Goal: Information Seeking & Learning: Find specific page/section

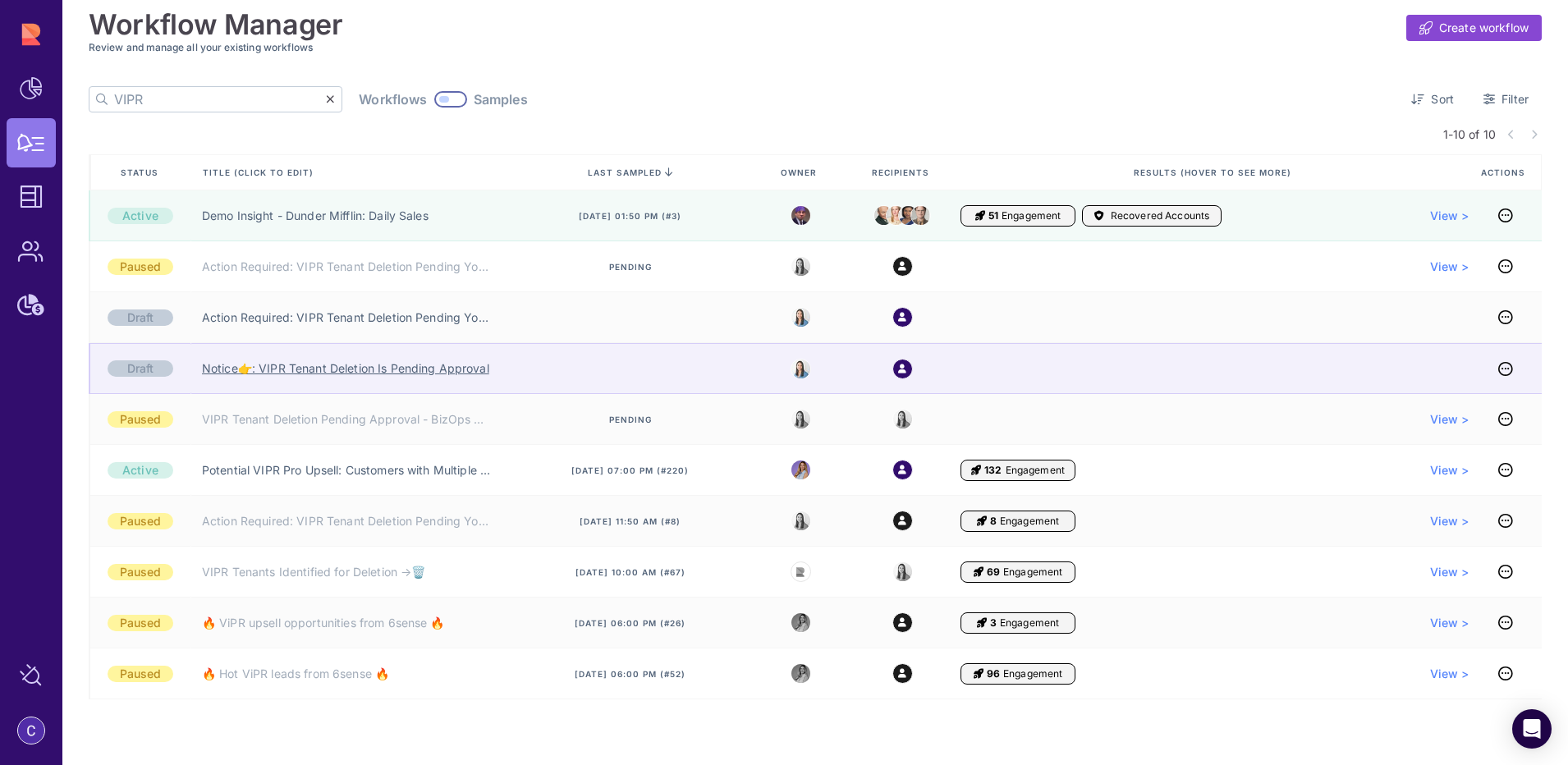
click at [351, 369] on link "Notice👉: VIPR Tenant Deletion Is Pending Approval" at bounding box center [345, 369] width 288 height 17
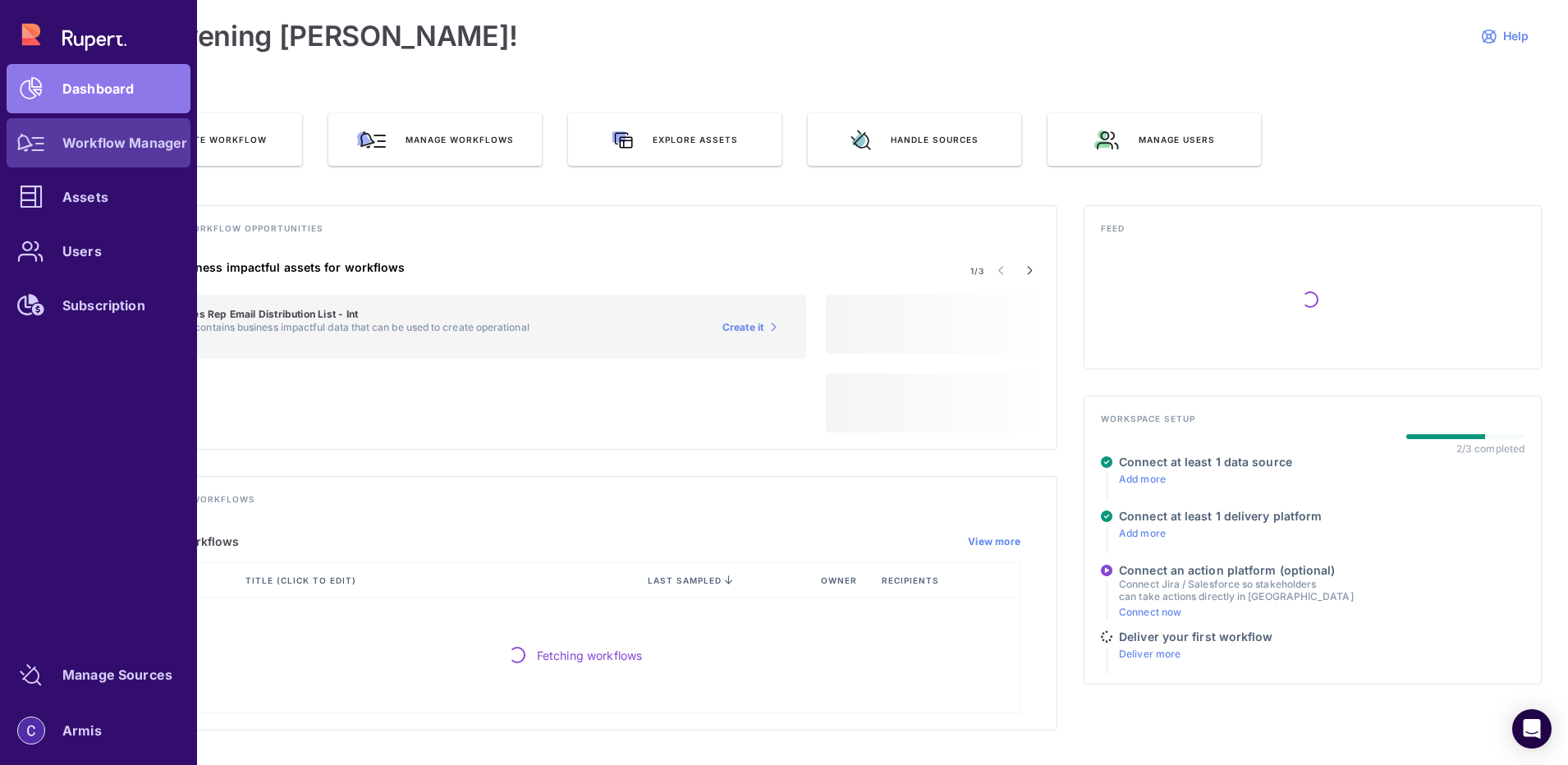
click at [84, 151] on link "Workflow Manager" at bounding box center [98, 143] width 184 height 49
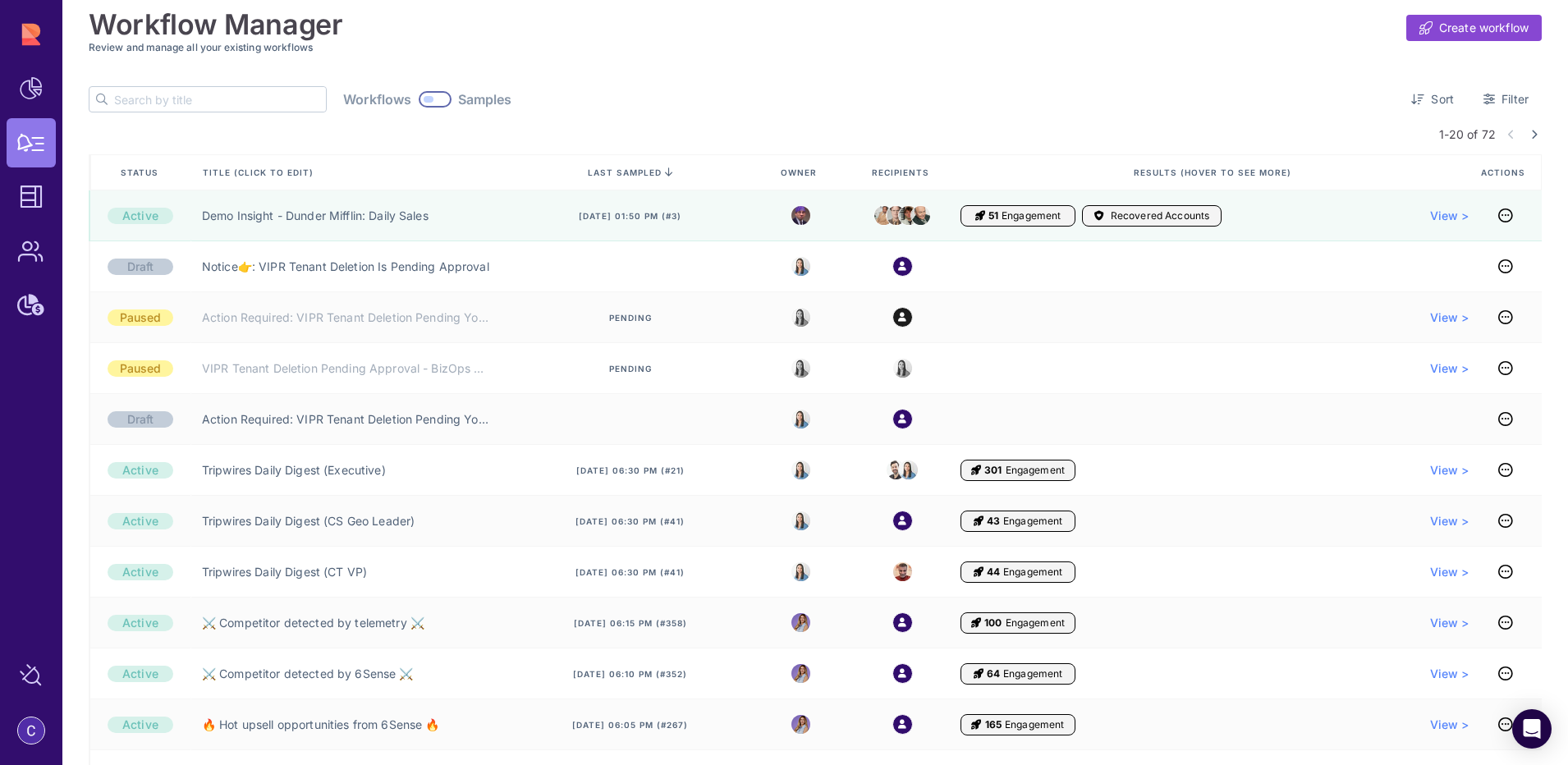
click at [197, 101] on input "text" at bounding box center [220, 99] width 212 height 24
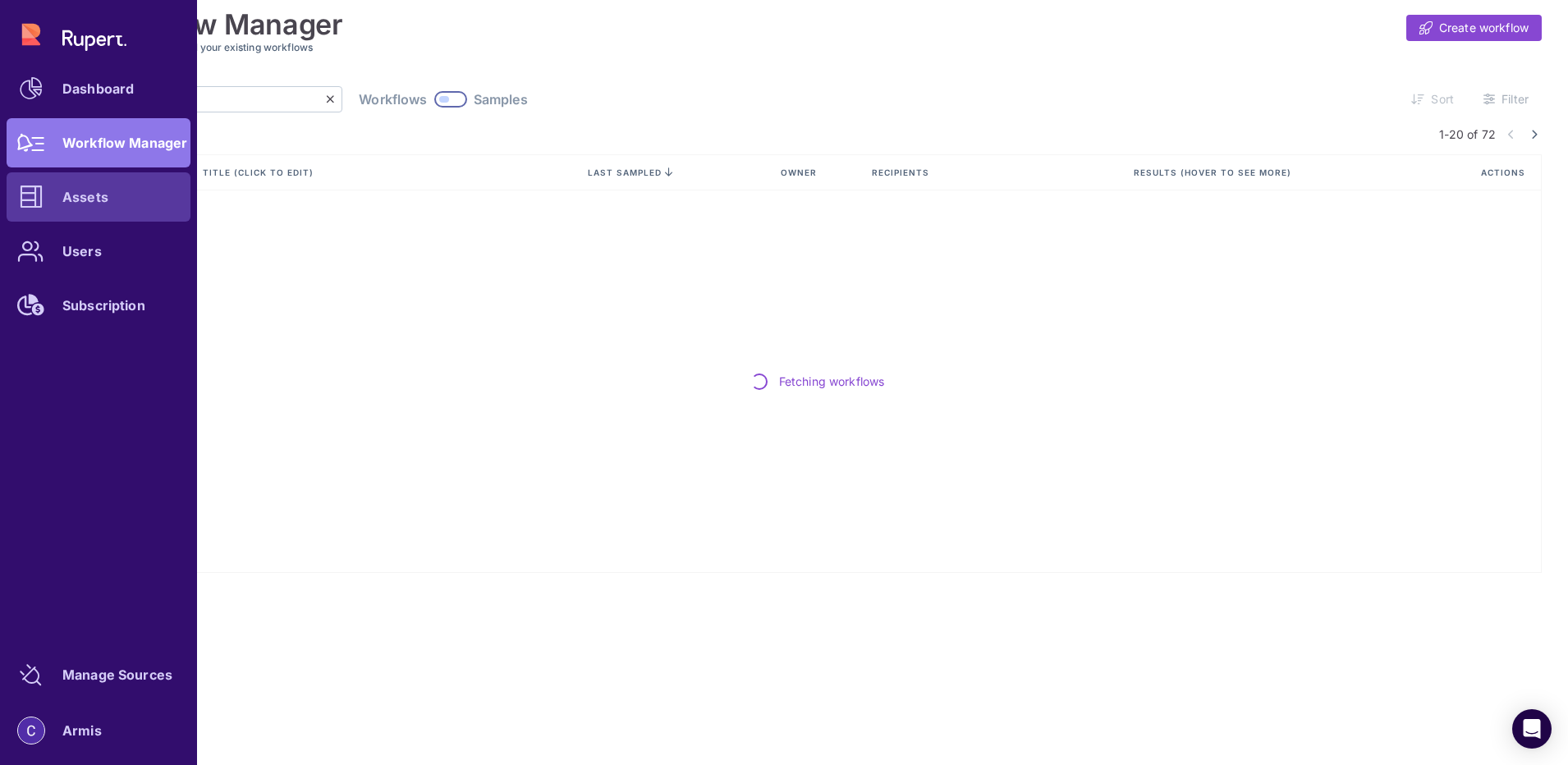
type input "Tripwires"
click at [36, 189] on icon at bounding box center [30, 196] width 23 height 23
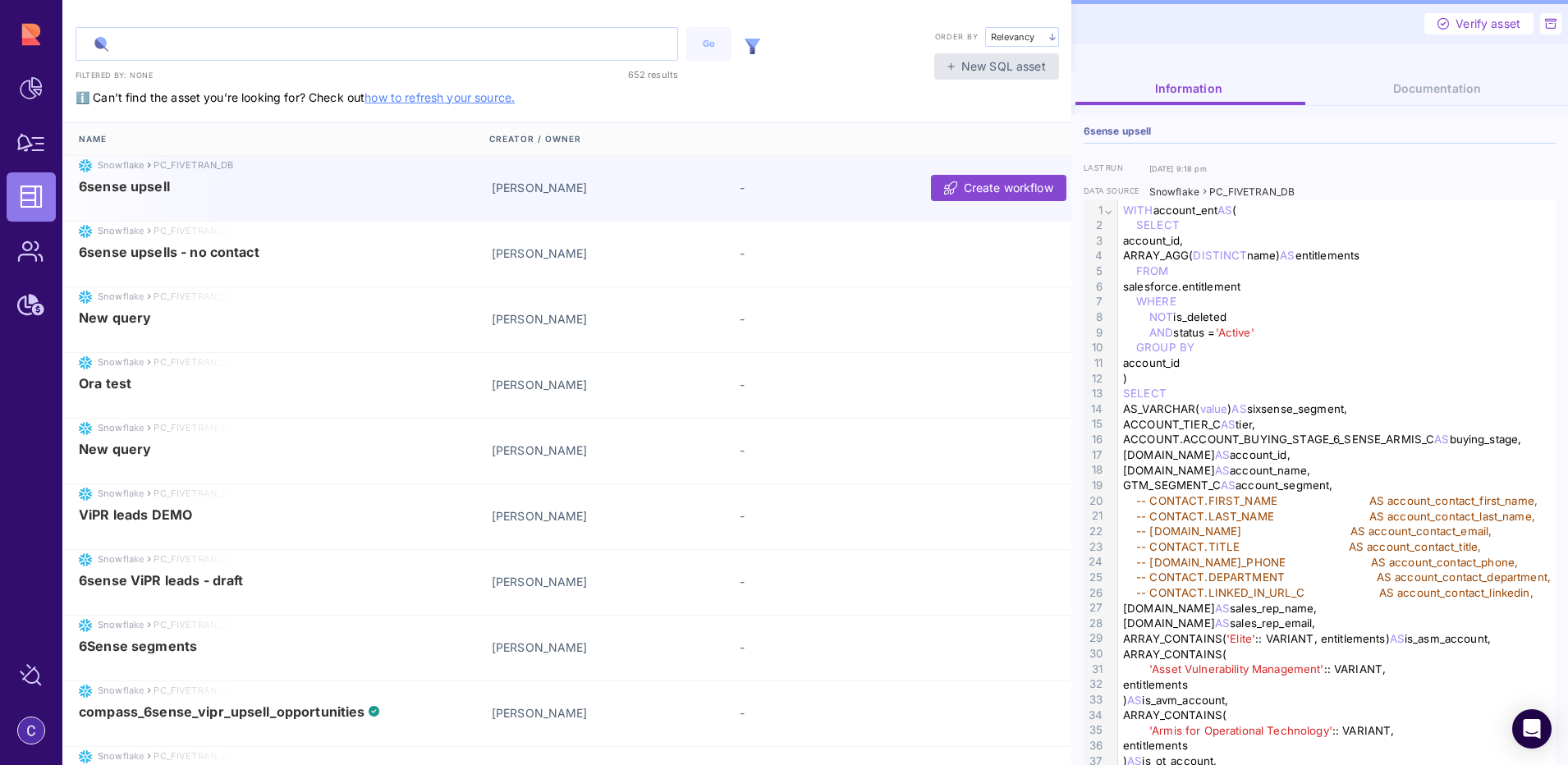
click at [180, 48] on input "text" at bounding box center [376, 44] width 601 height 32
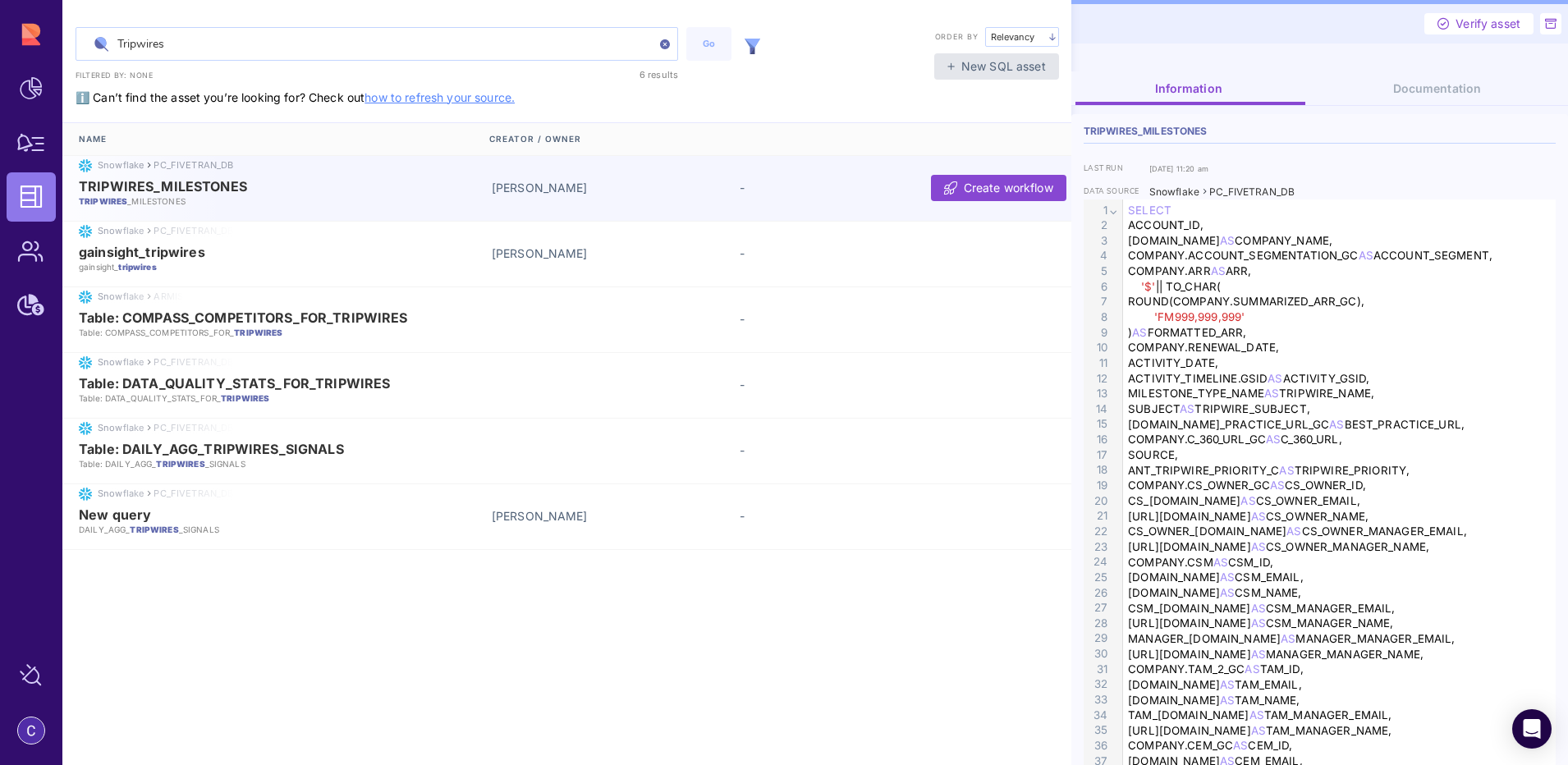
type input "Tripwires"
click at [199, 185] on span "TRIPWIRES_MILESTONES" at bounding box center [163, 186] width 169 height 15
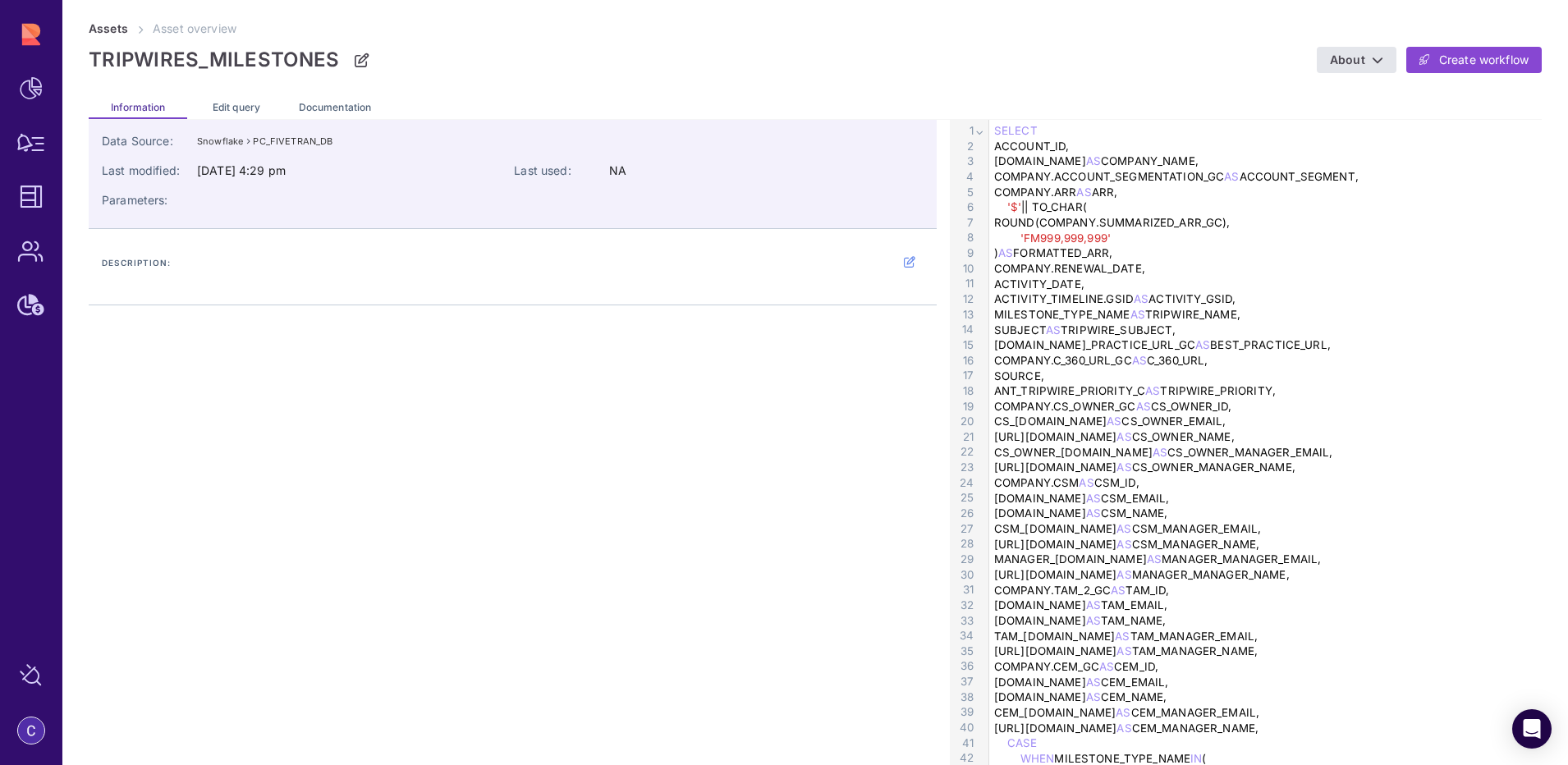
click at [252, 98] on div "Edit query" at bounding box center [236, 106] width 98 height 26
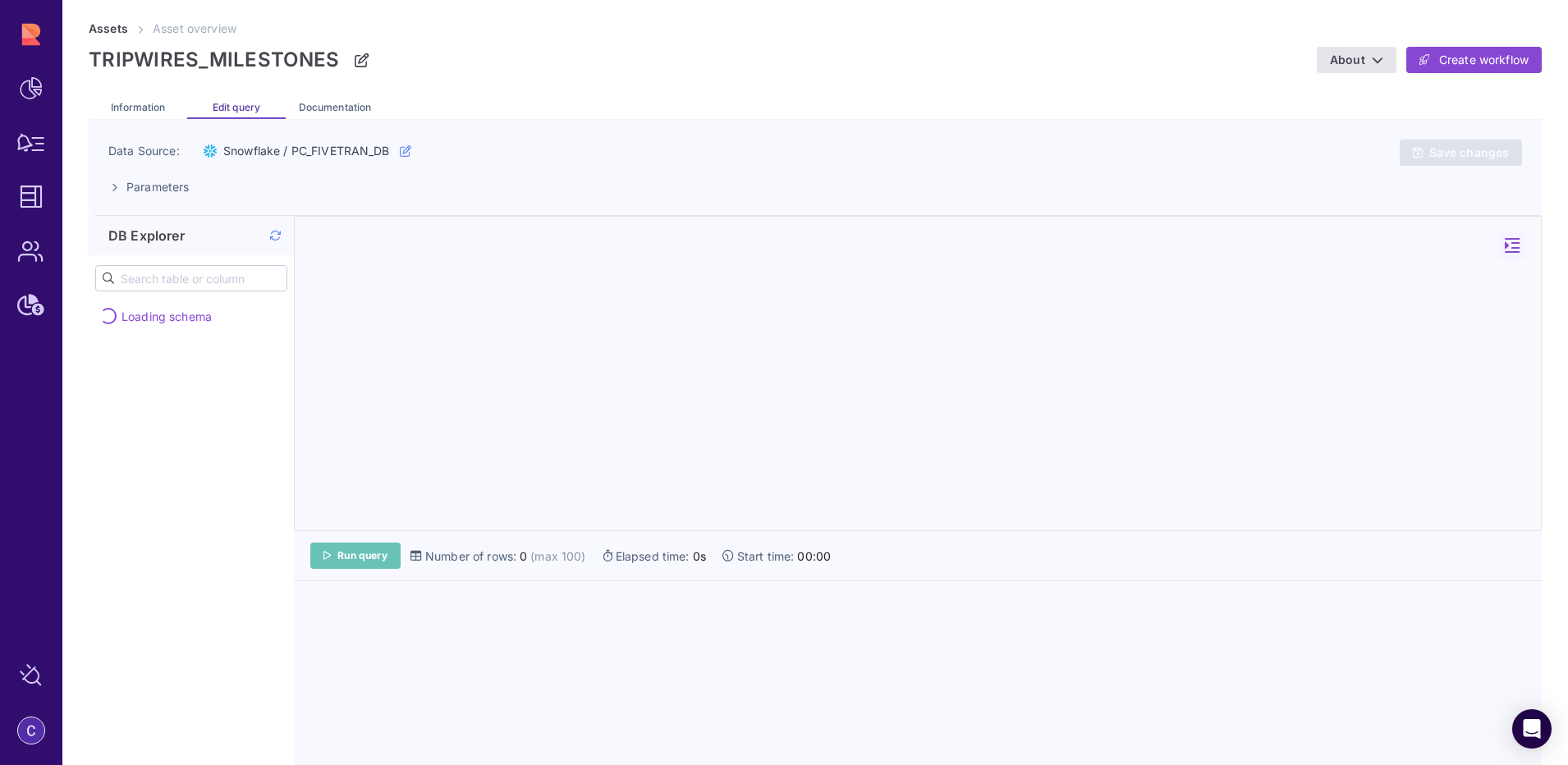
click at [358, 559] on span "Run query" at bounding box center [362, 556] width 50 height 13
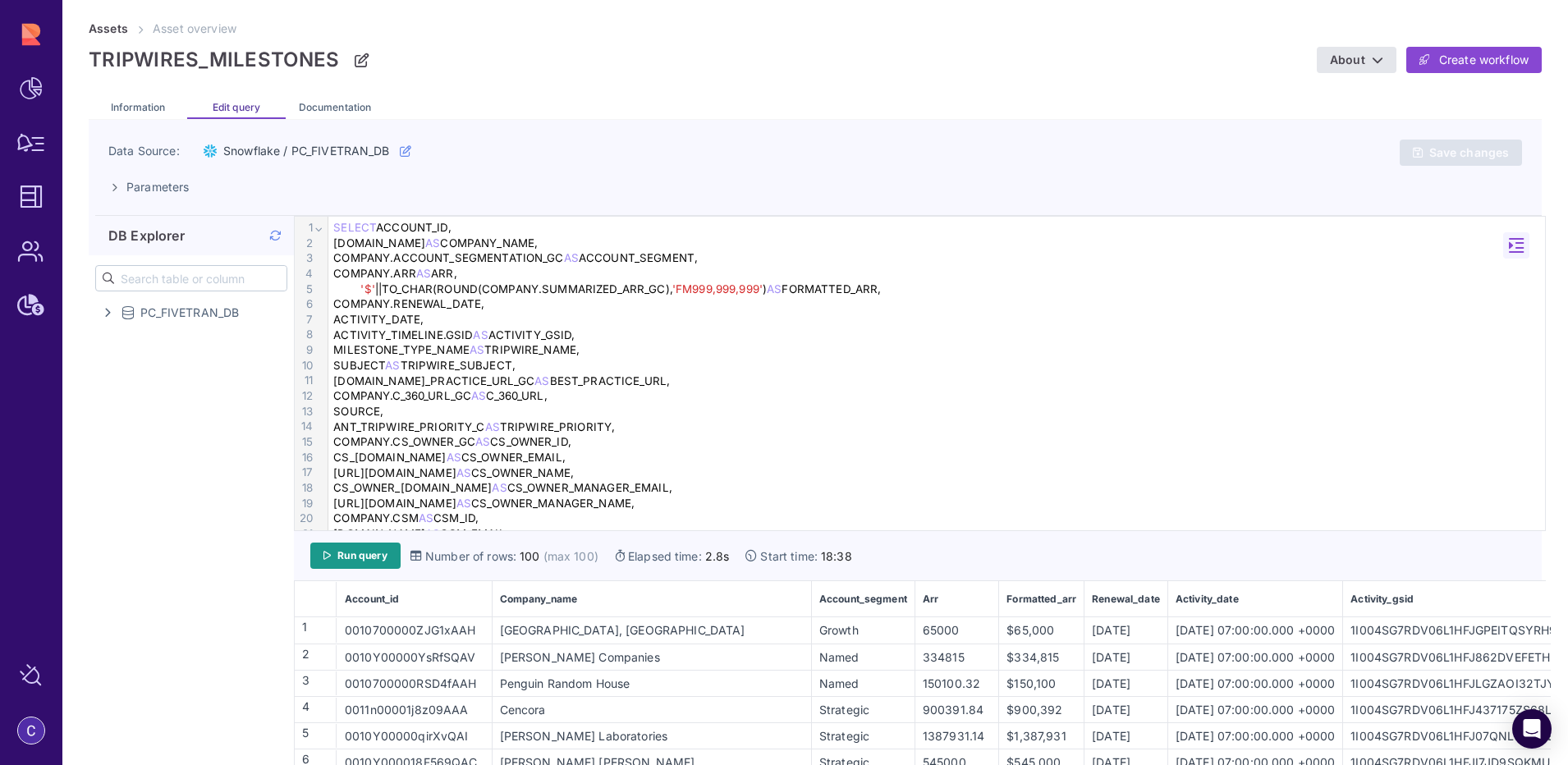
click at [778, 601] on div "company_name" at bounding box center [652, 600] width 317 height 13
click at [702, 606] on td "company_name" at bounding box center [651, 599] width 319 height 36
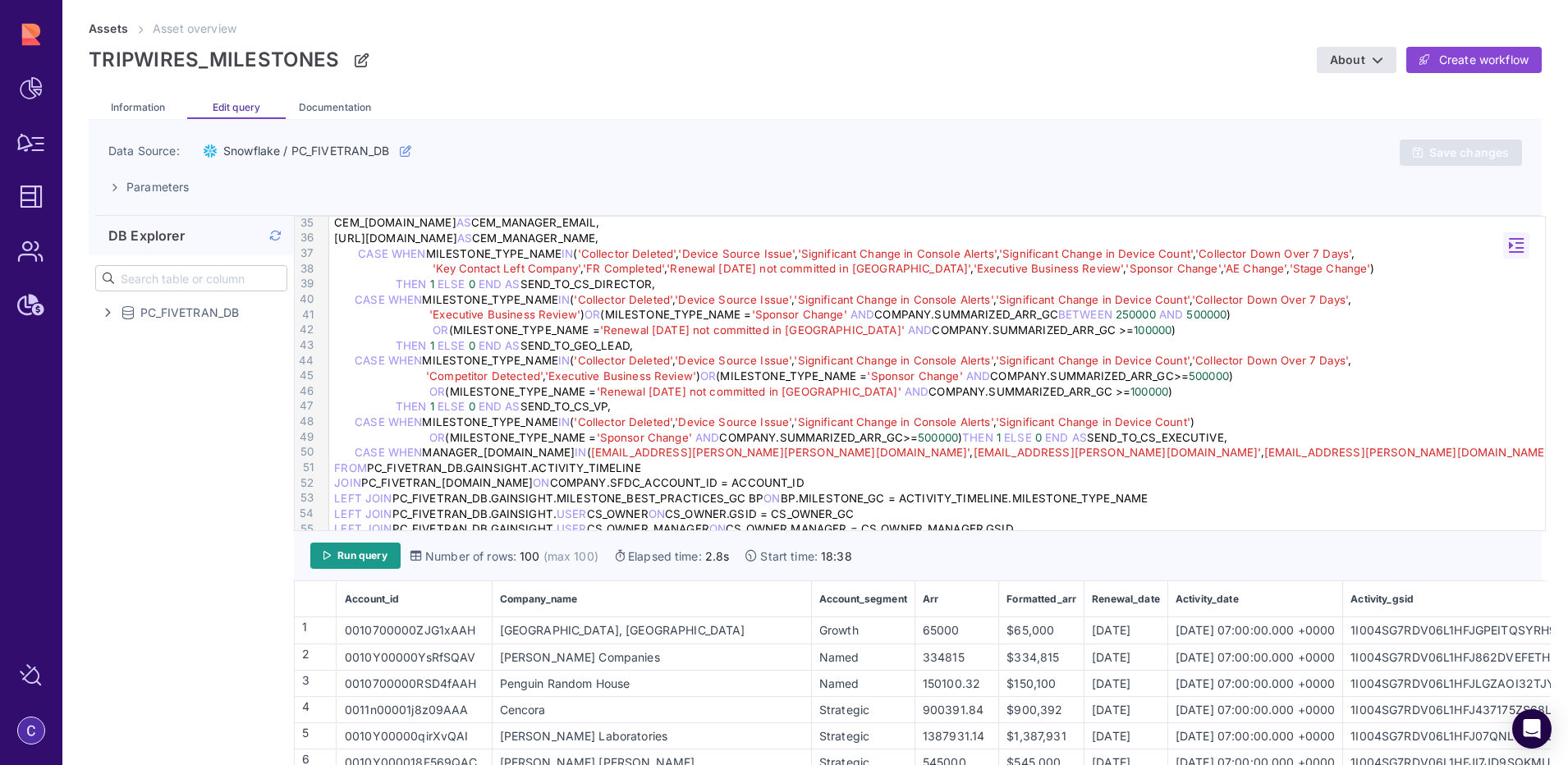
scroll to position [738, 0]
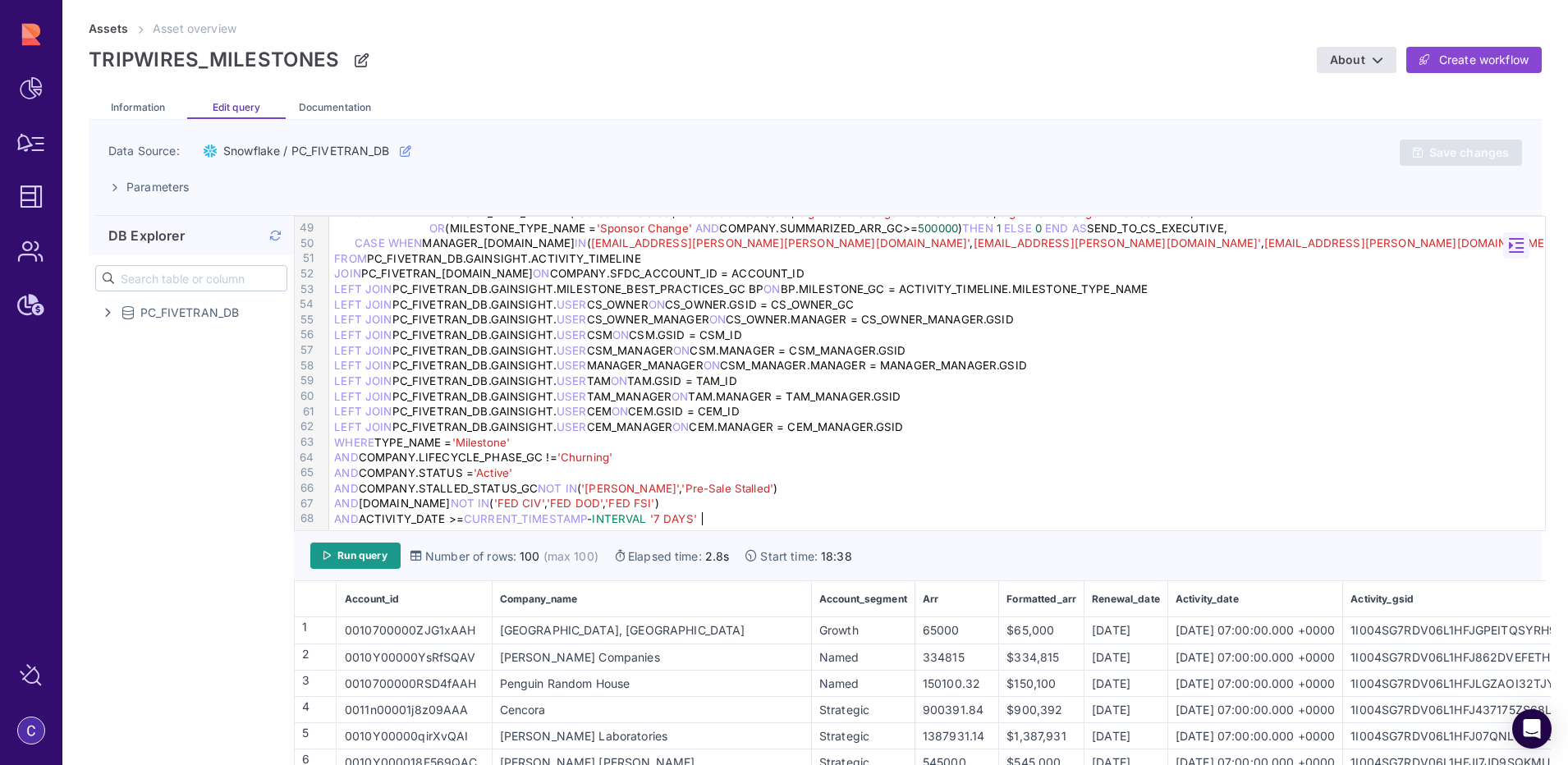
click at [715, 516] on div "AND ACTIVITY_DATE >= CURRENT_TIMESTAMP - INTERVAL '7 DAYS'" at bounding box center [940, 519] width 1221 height 16
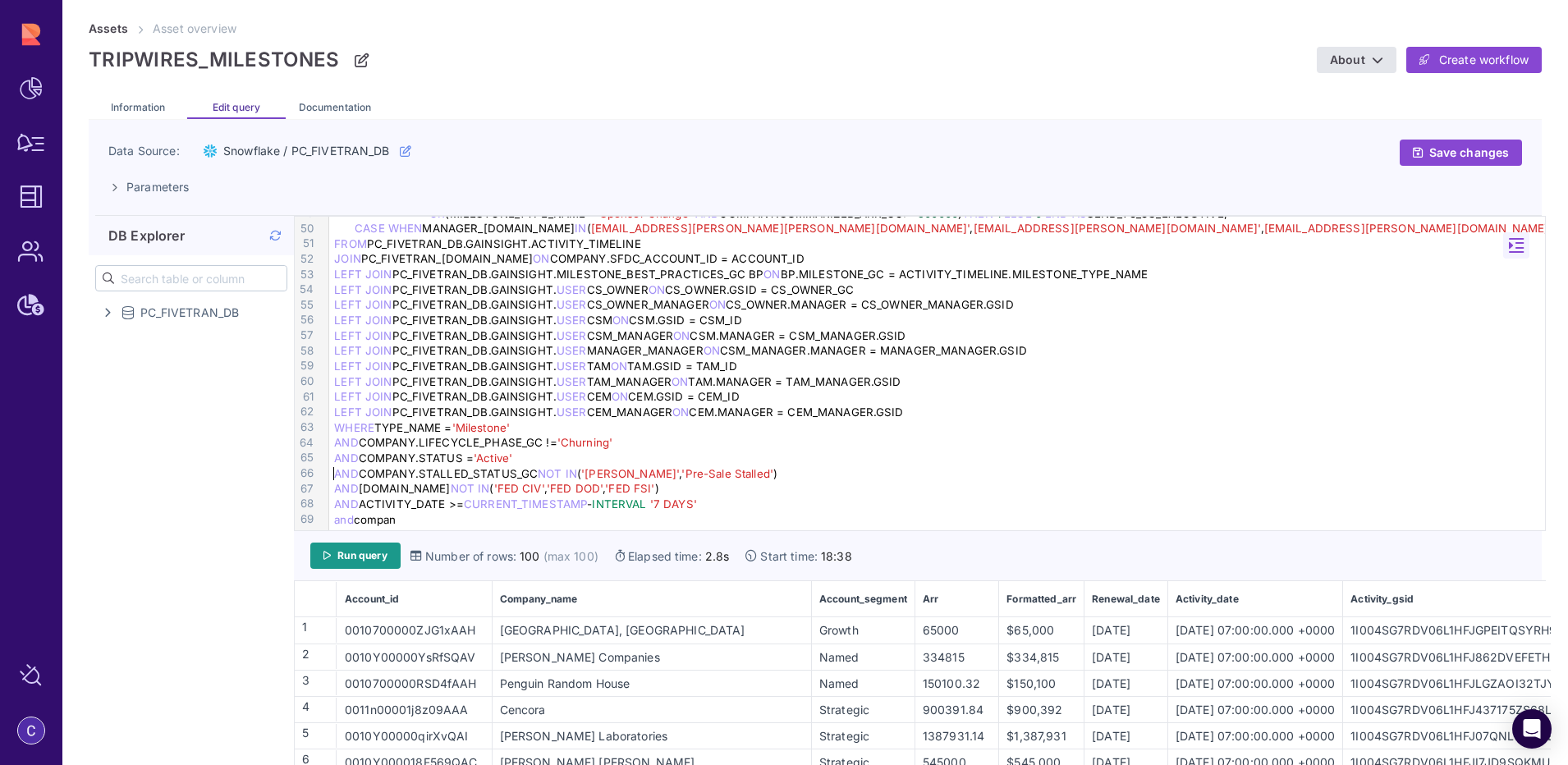
click at [861, 466] on div "AND COMPANY.STALLED_STATUS_GC NOT IN ( 'Will Churn' , 'Pre-Sale Stalled' )" at bounding box center [940, 474] width 1221 height 16
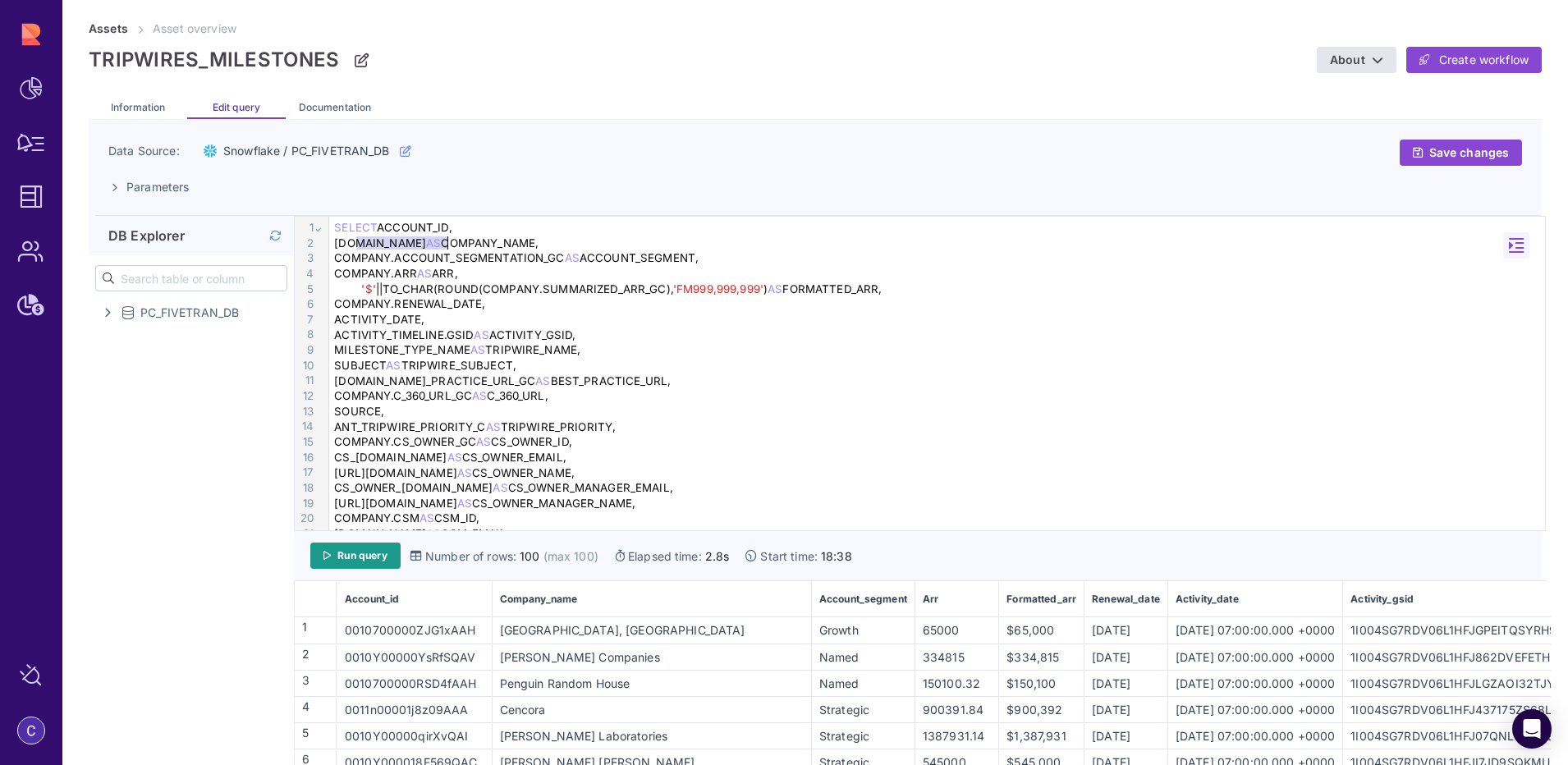
drag, startPoint x: 358, startPoint y: 243, endPoint x: 449, endPoint y: 242, distance: 91.0
click at [449, 242] on div "[DOMAIN_NAME] AS COMPANY_NAME," at bounding box center [940, 243] width 1221 height 16
copy div "[DOMAIN_NAME]"
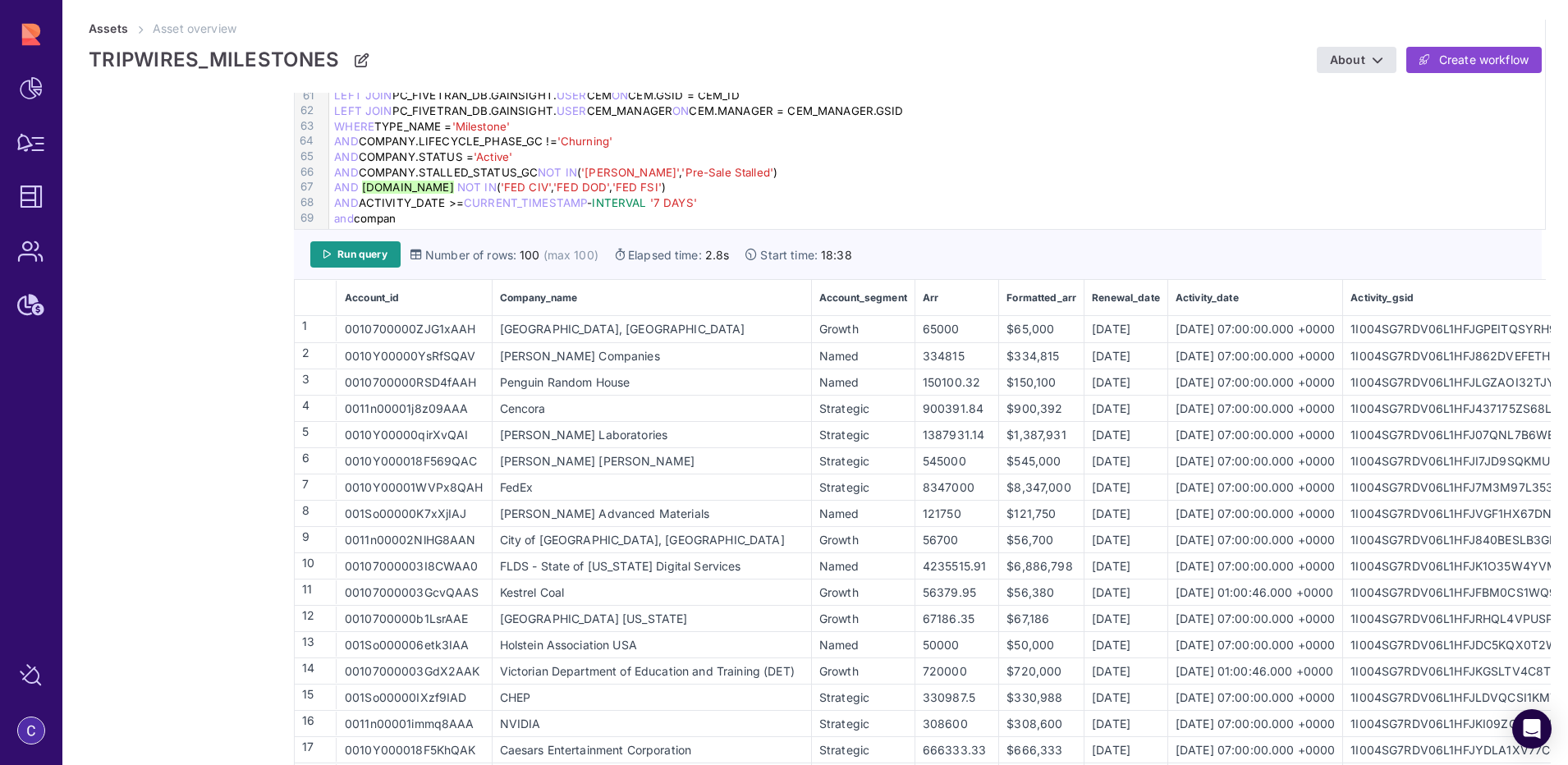
scroll to position [753, 0]
drag, startPoint x: 388, startPoint y: 217, endPoint x: 359, endPoint y: 219, distance: 29.1
click at [359, 219] on div "and compan" at bounding box center [940, 219] width 1221 height 16
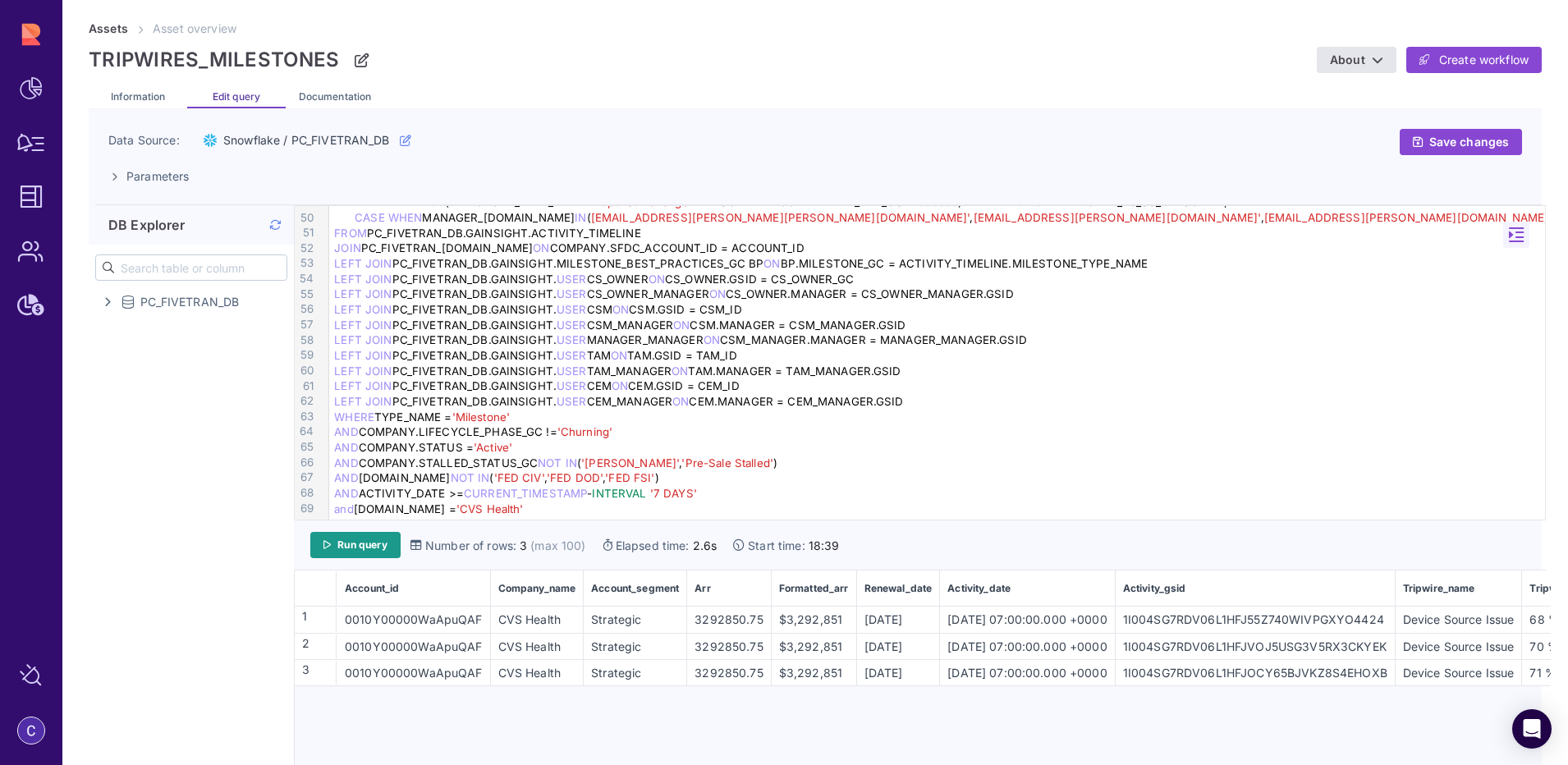
click at [738, 648] on div "3292850.75" at bounding box center [728, 647] width 81 height 18
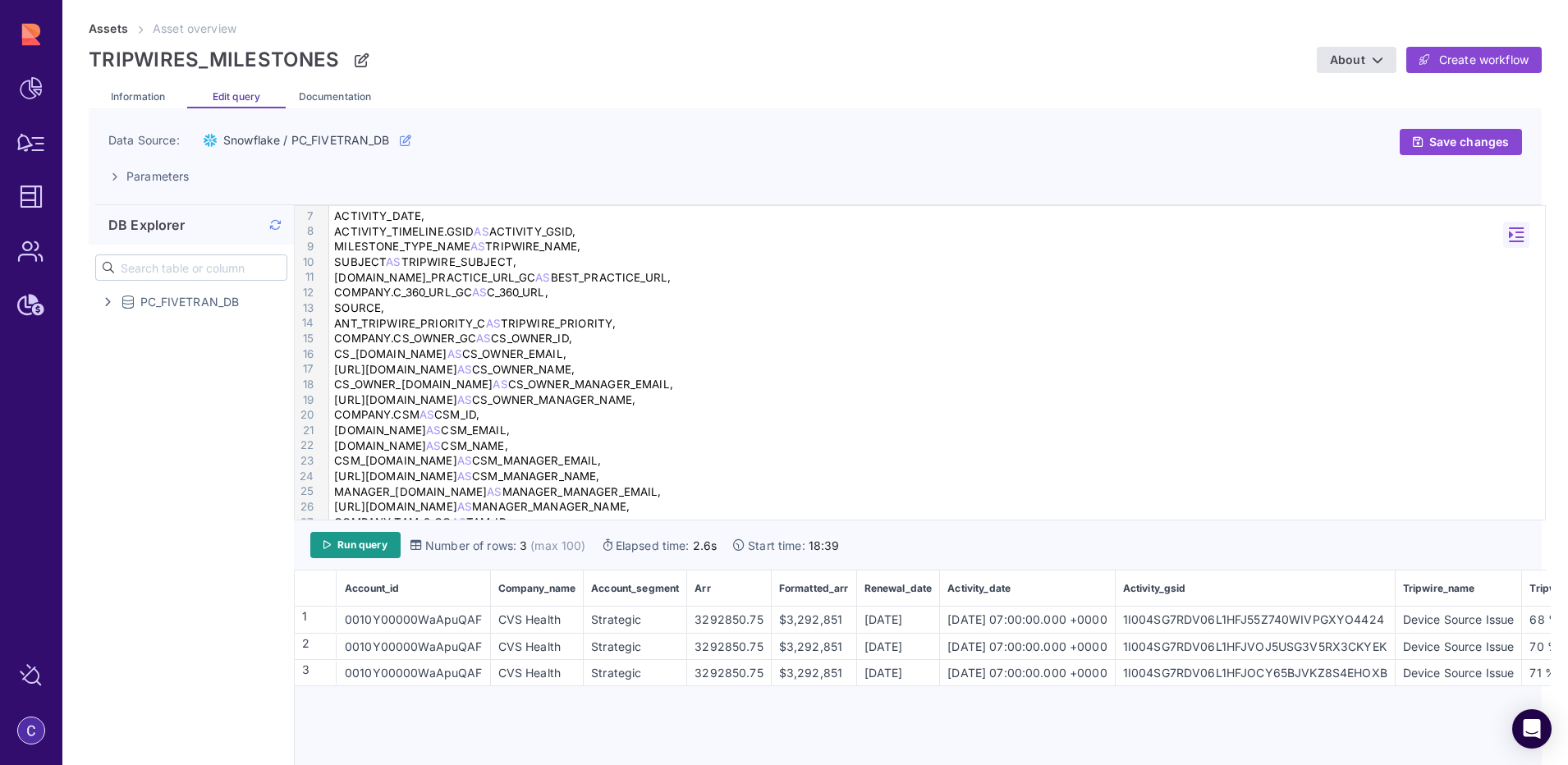
scroll to position [0, 0]
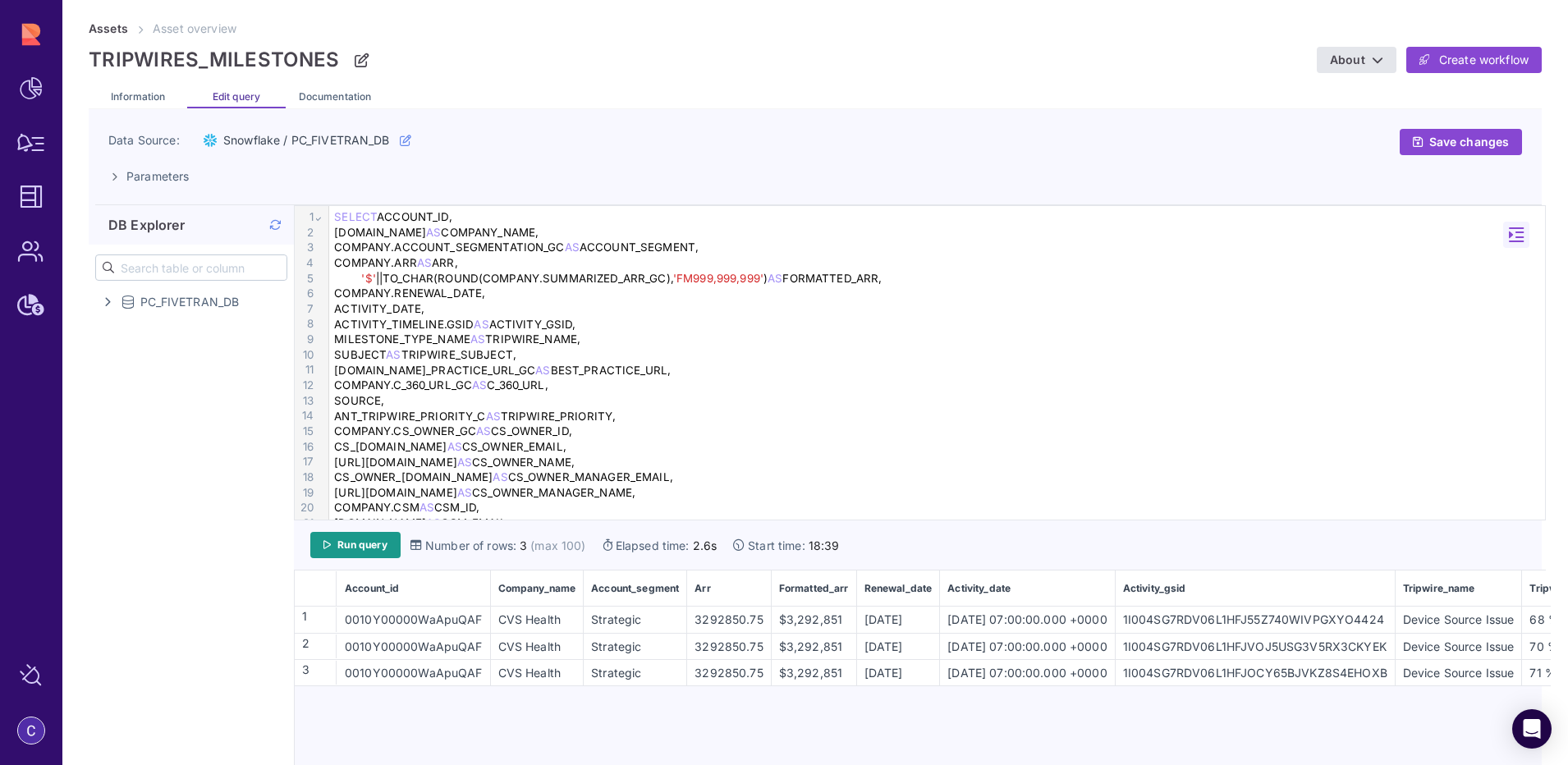
click at [380, 217] on div "SELECT ACCOUNT_ID," at bounding box center [940, 217] width 1221 height 16
click at [385, 541] on span "Run query" at bounding box center [362, 545] width 50 height 13
click at [435, 217] on div "SELECT DISTINCT ACCOUNT_ID," at bounding box center [940, 217] width 1221 height 16
click at [509, 213] on div "SELECT DISTINCT ( ACCOUNT_ID," at bounding box center [940, 217] width 1221 height 16
click at [472, 236] on div "[DOMAIN_NAME] AS COMPANY_NAME," at bounding box center [940, 232] width 1221 height 16
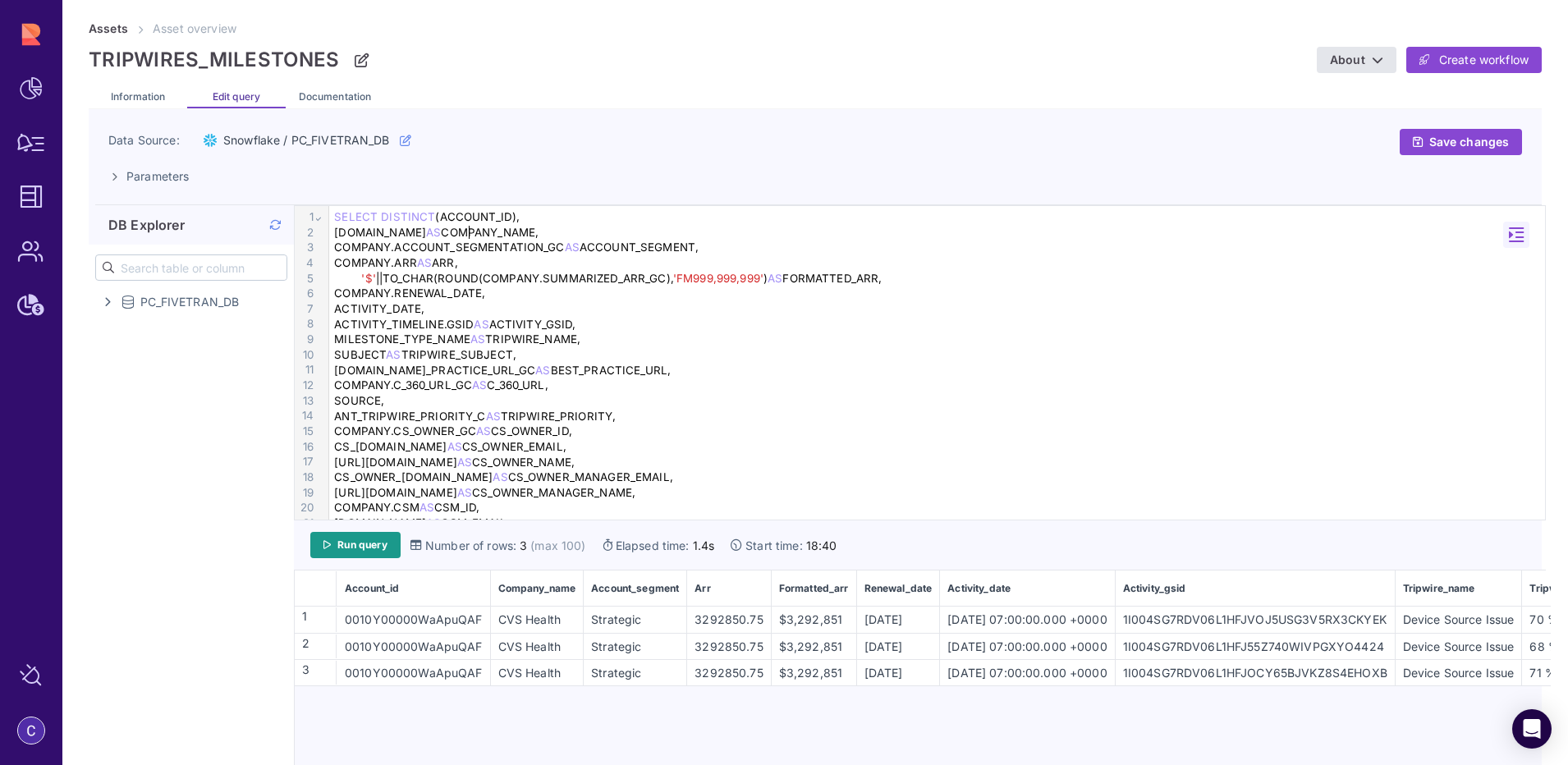
click at [513, 219] on div "SELECT DISTINCT (ACCOUNT_ID)," at bounding box center [940, 217] width 1221 height 16
click at [678, 354] on div "SUBJECT AS TRIPWIRE_SUBJECT," at bounding box center [940, 355] width 1221 height 16
click at [439, 219] on div "SELECT DISTINCT ( ACCOUNT_ID," at bounding box center [940, 217] width 1221 height 16
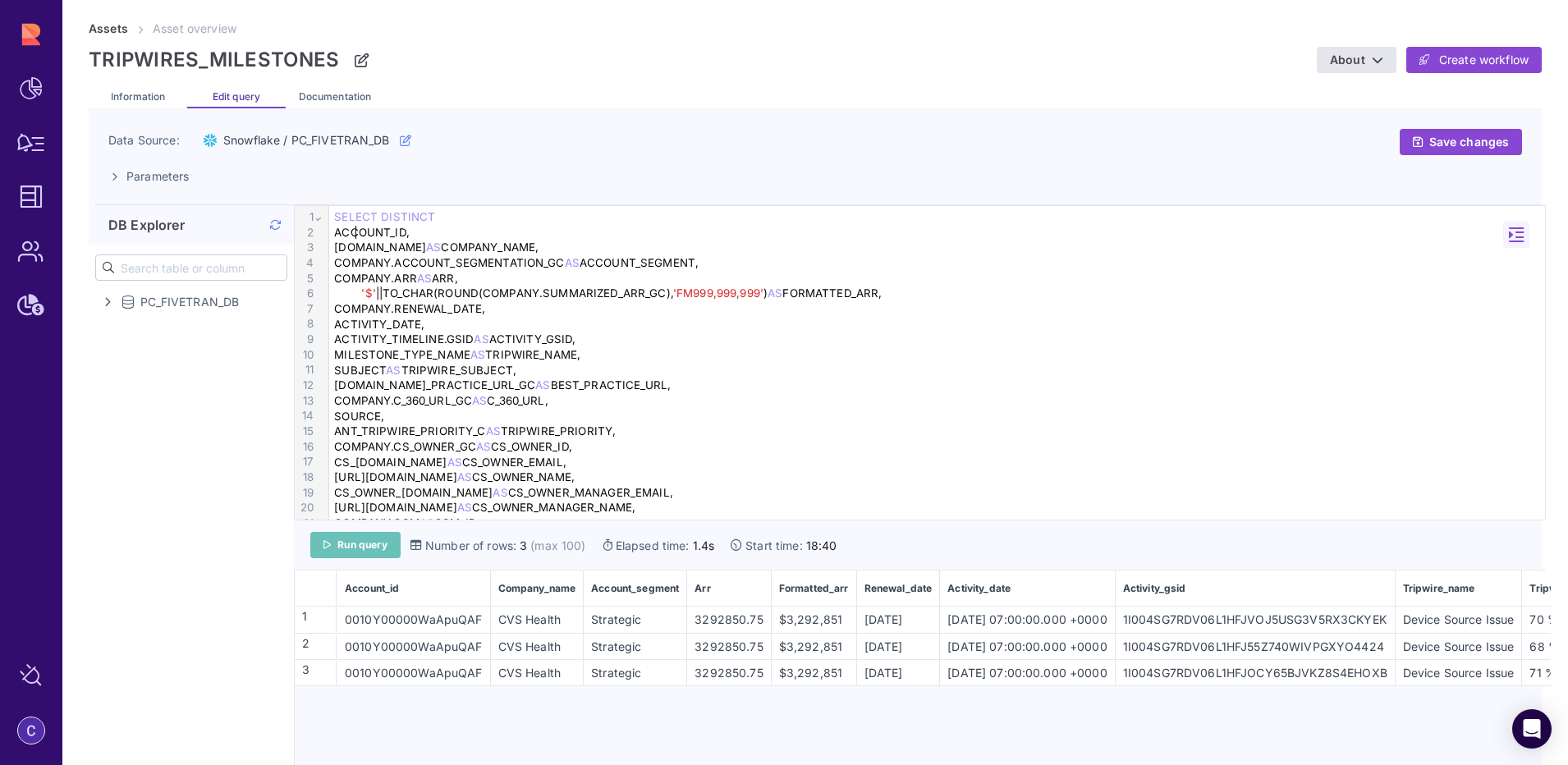
click at [367, 549] on span "Run query" at bounding box center [362, 545] width 50 height 13
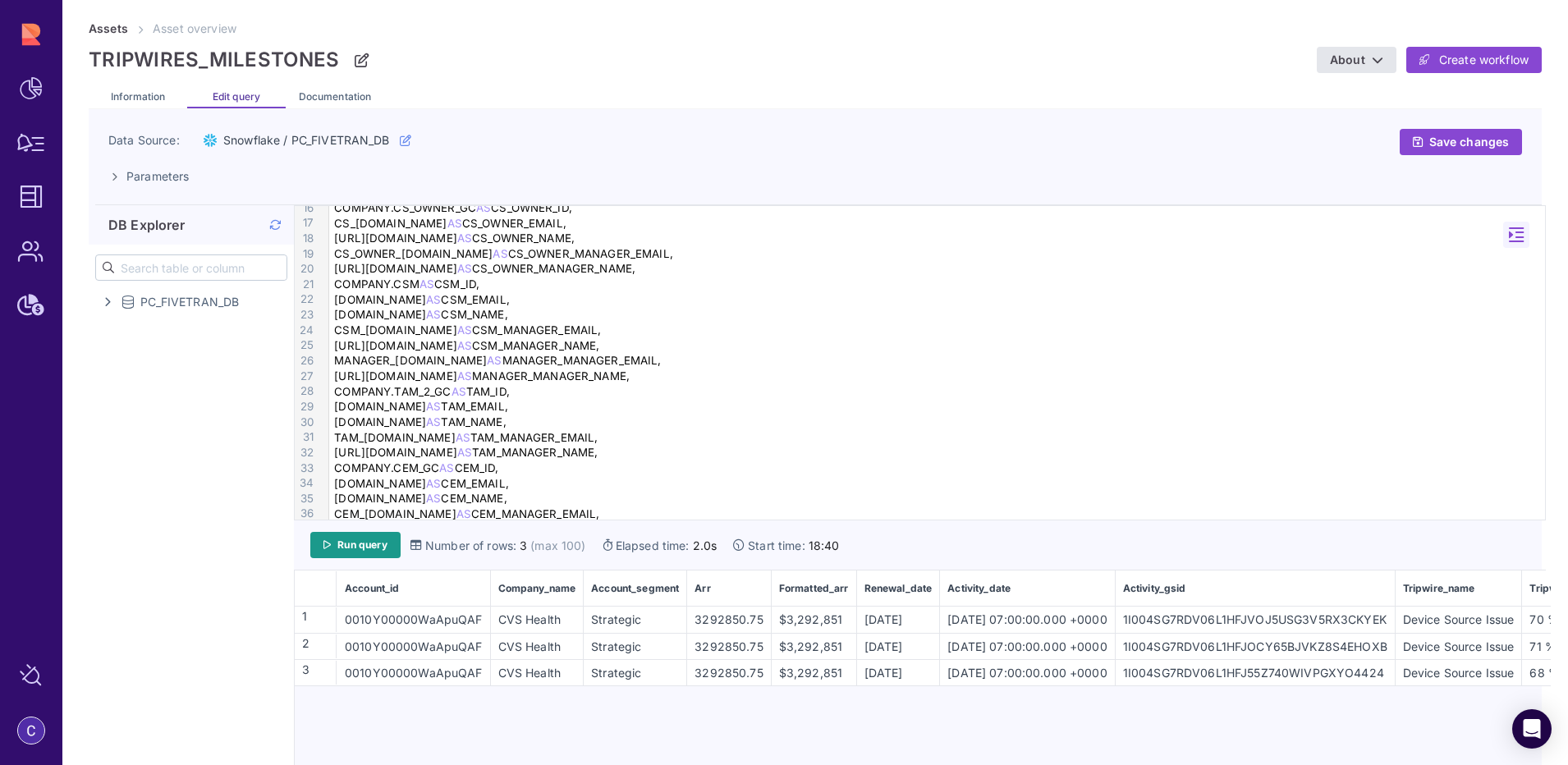
scroll to position [351, 0]
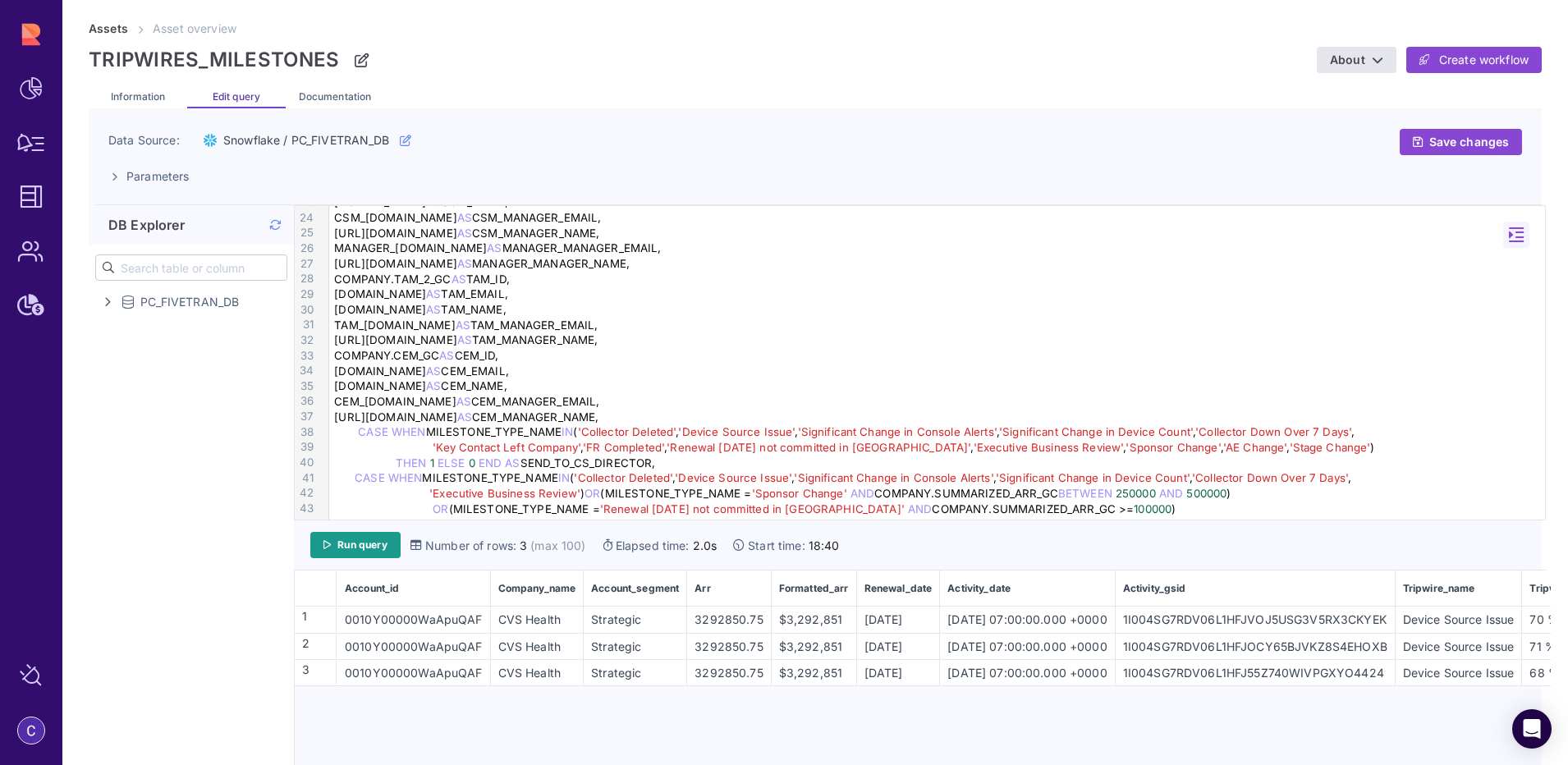
click at [1057, 635] on td "[DATE] 07:00:00.000 +0000" at bounding box center [1028, 646] width 176 height 26
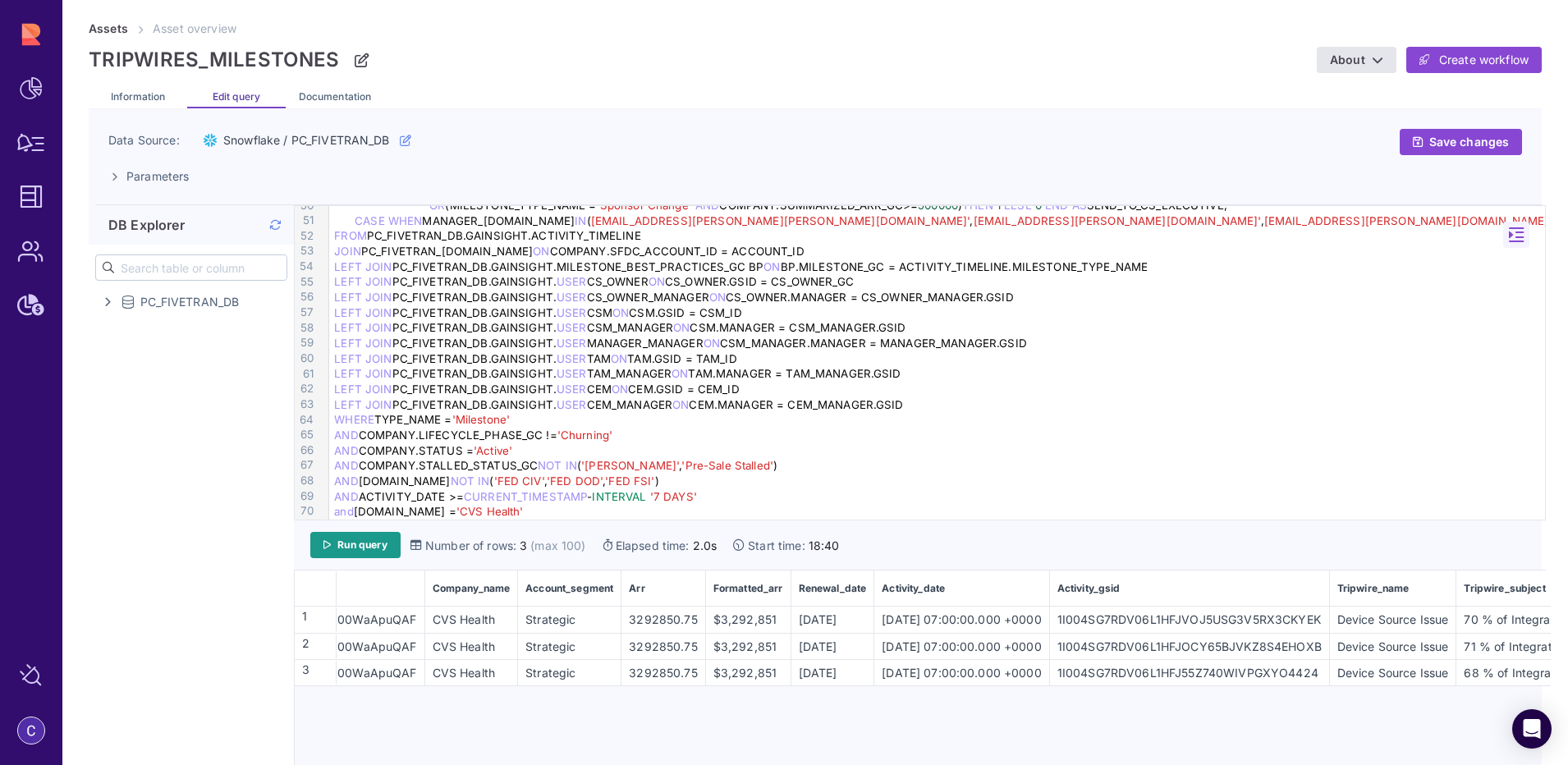
scroll to position [768, 0]
click at [948, 673] on div "[DATE] 07:00:00.000 +0000" at bounding box center [962, 673] width 174 height 18
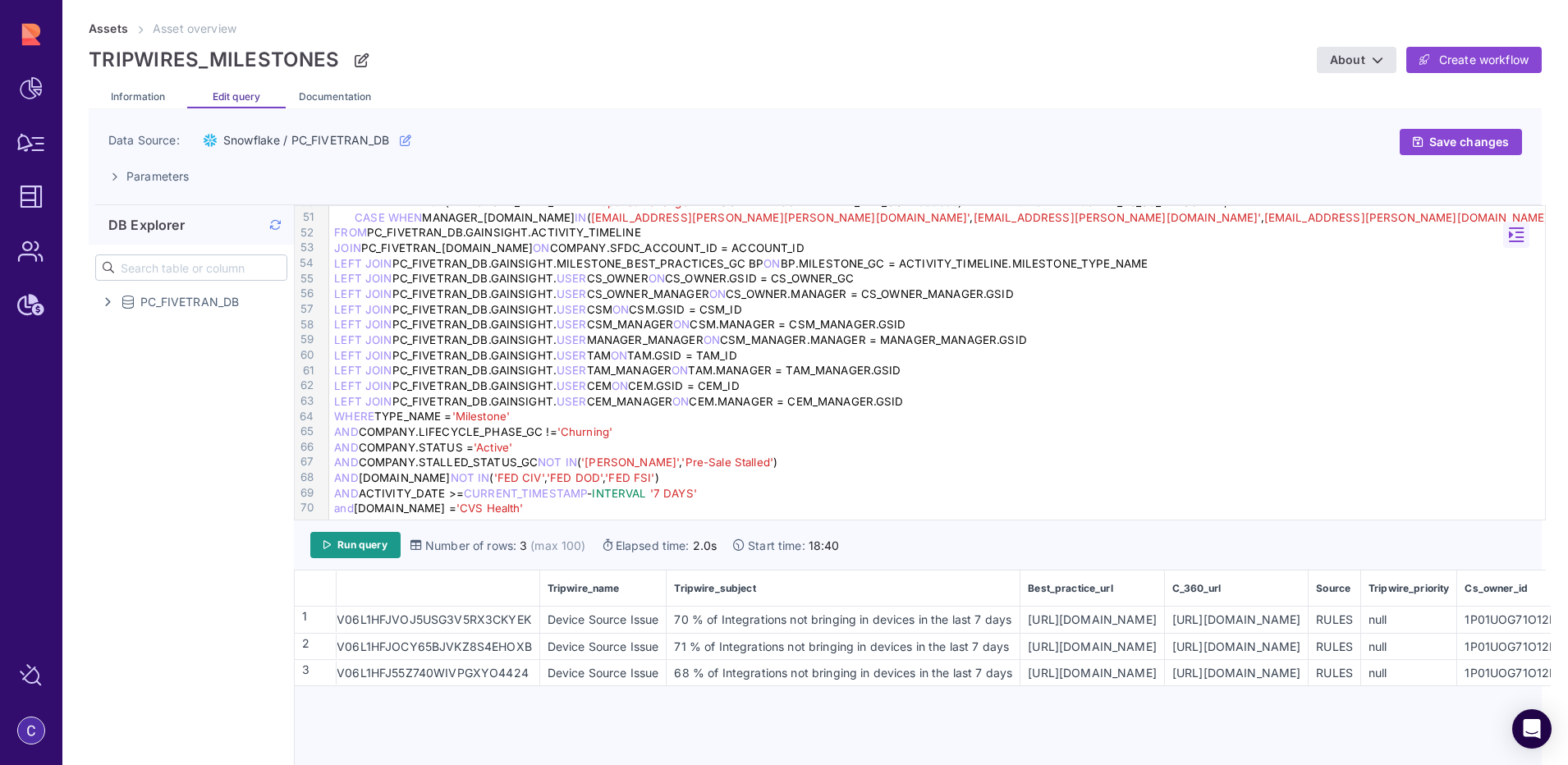
scroll to position [0, 1364]
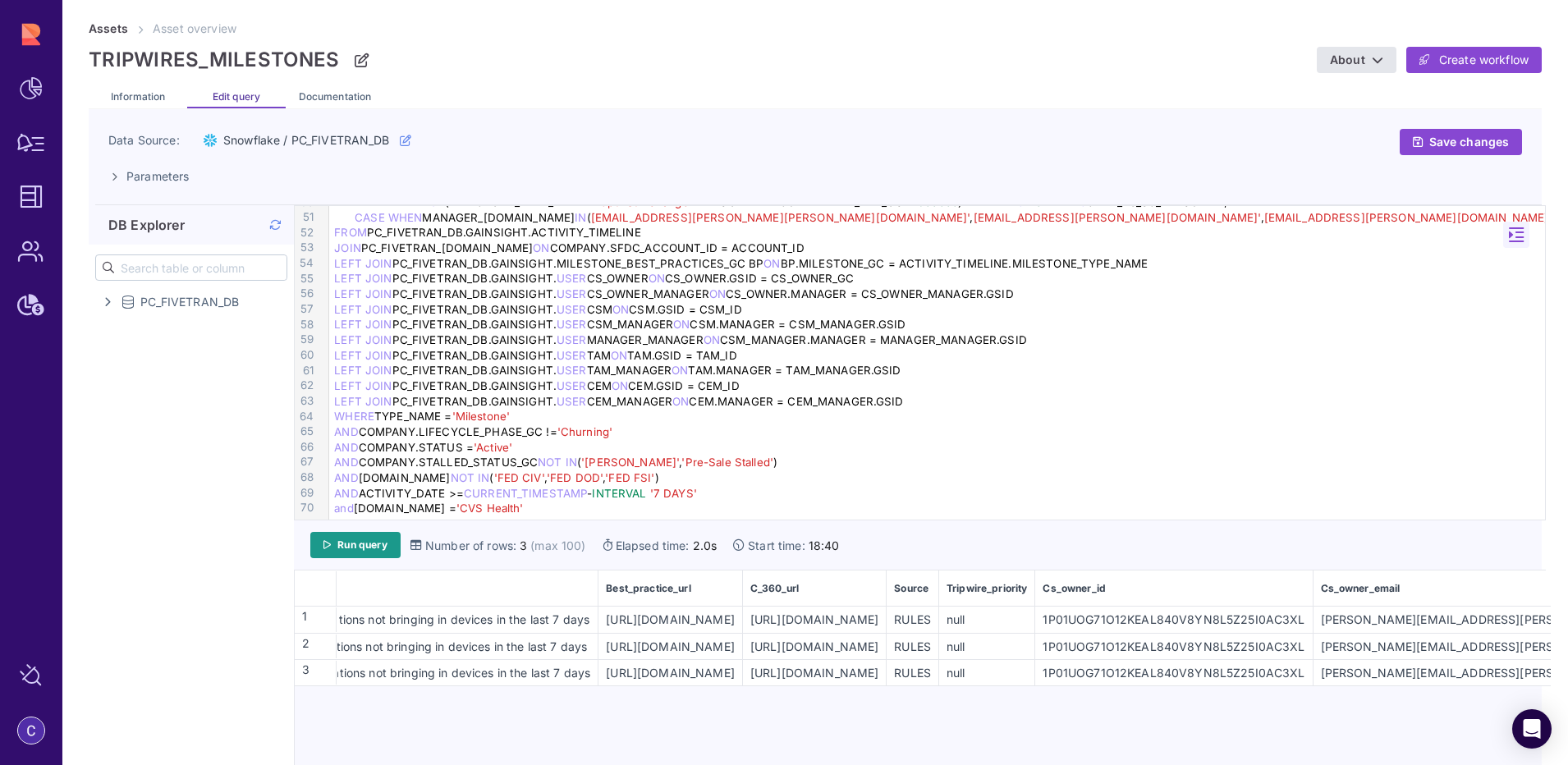
drag, startPoint x: 1438, startPoint y: 674, endPoint x: 1579, endPoint y: 670, distance: 141.1
click at [1567, 670] on html "Dashboard Workflow Manager Assets Users Subscription Manage Sources Armis Asset…" at bounding box center [784, 382] width 1568 height 765
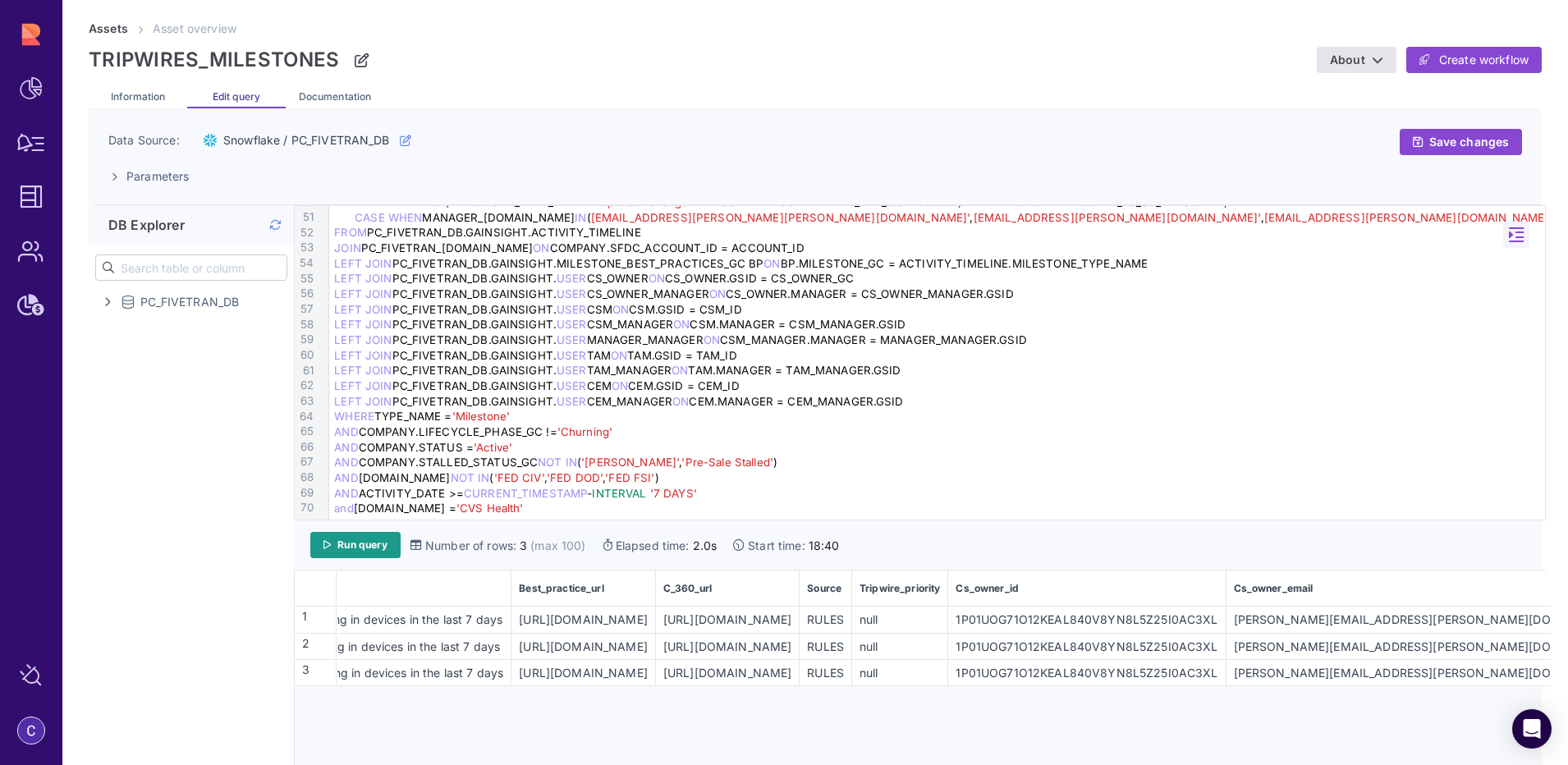
click at [800, 682] on td "[URL][DOMAIN_NAME]" at bounding box center [727, 672] width 144 height 26
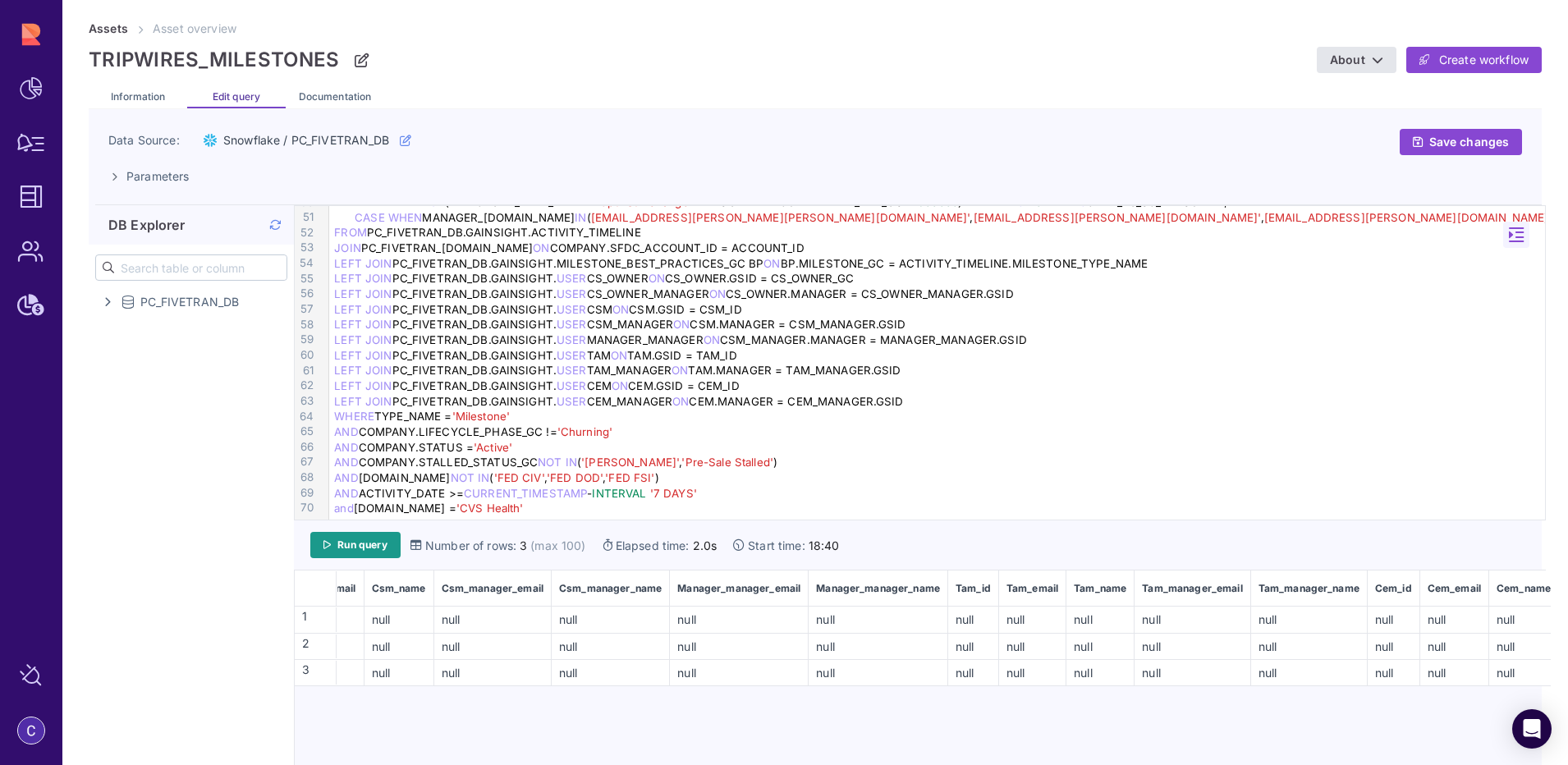
drag, startPoint x: 1497, startPoint y: 671, endPoint x: 1579, endPoint y: 664, distance: 82.3
click at [1567, 664] on html "Dashboard Workflow Manager Assets Users Subscription Manage Sources Armis Asset…" at bounding box center [784, 382] width 1568 height 765
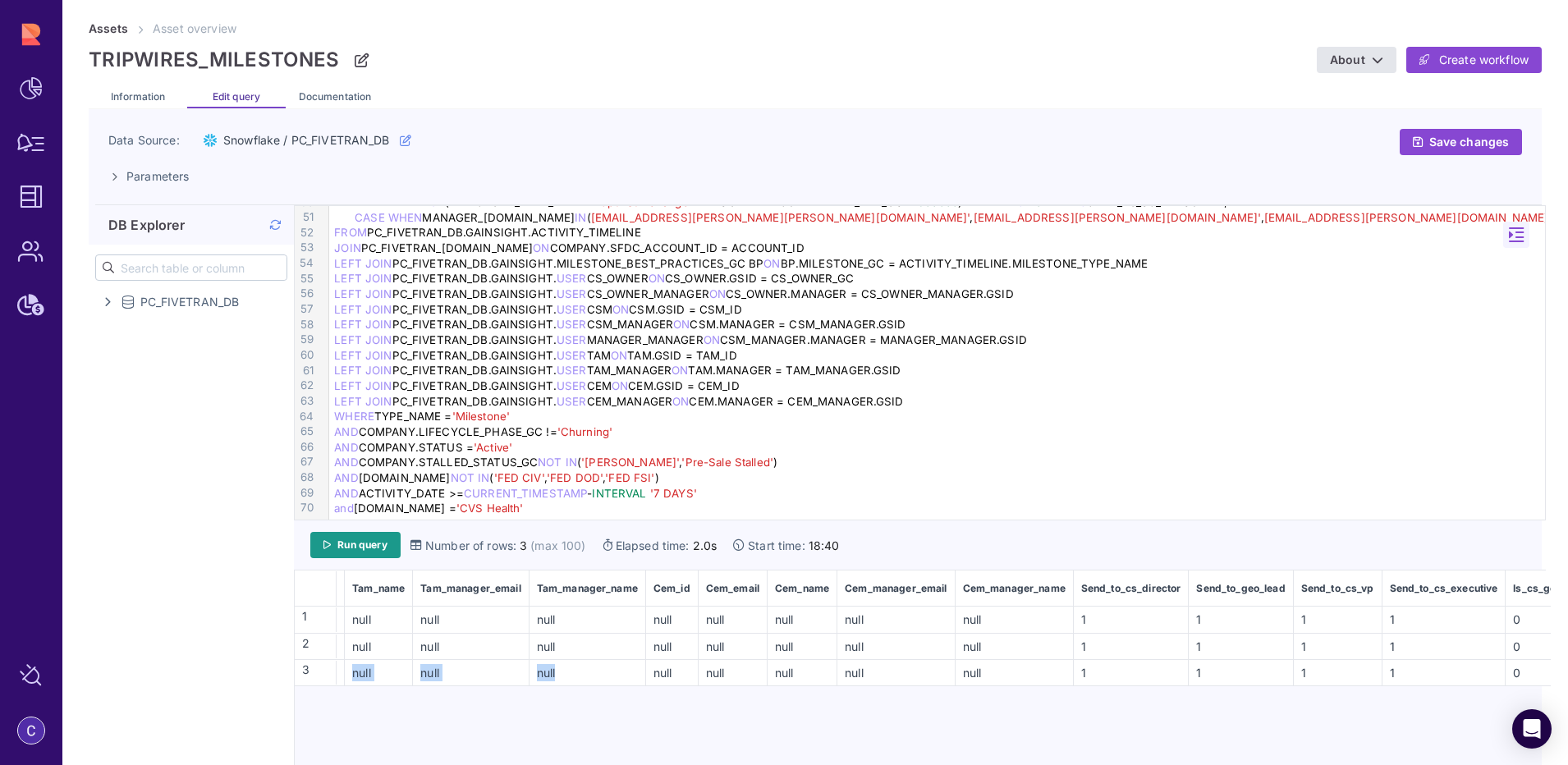
drag, startPoint x: 1316, startPoint y: 676, endPoint x: 1556, endPoint y: 673, distance: 240.0
click at [1556, 673] on div "Assets Asset overview TRIPWIRES_MILESTONES About Create workflow Information Ed…" at bounding box center [814, 402] width 1505 height 765
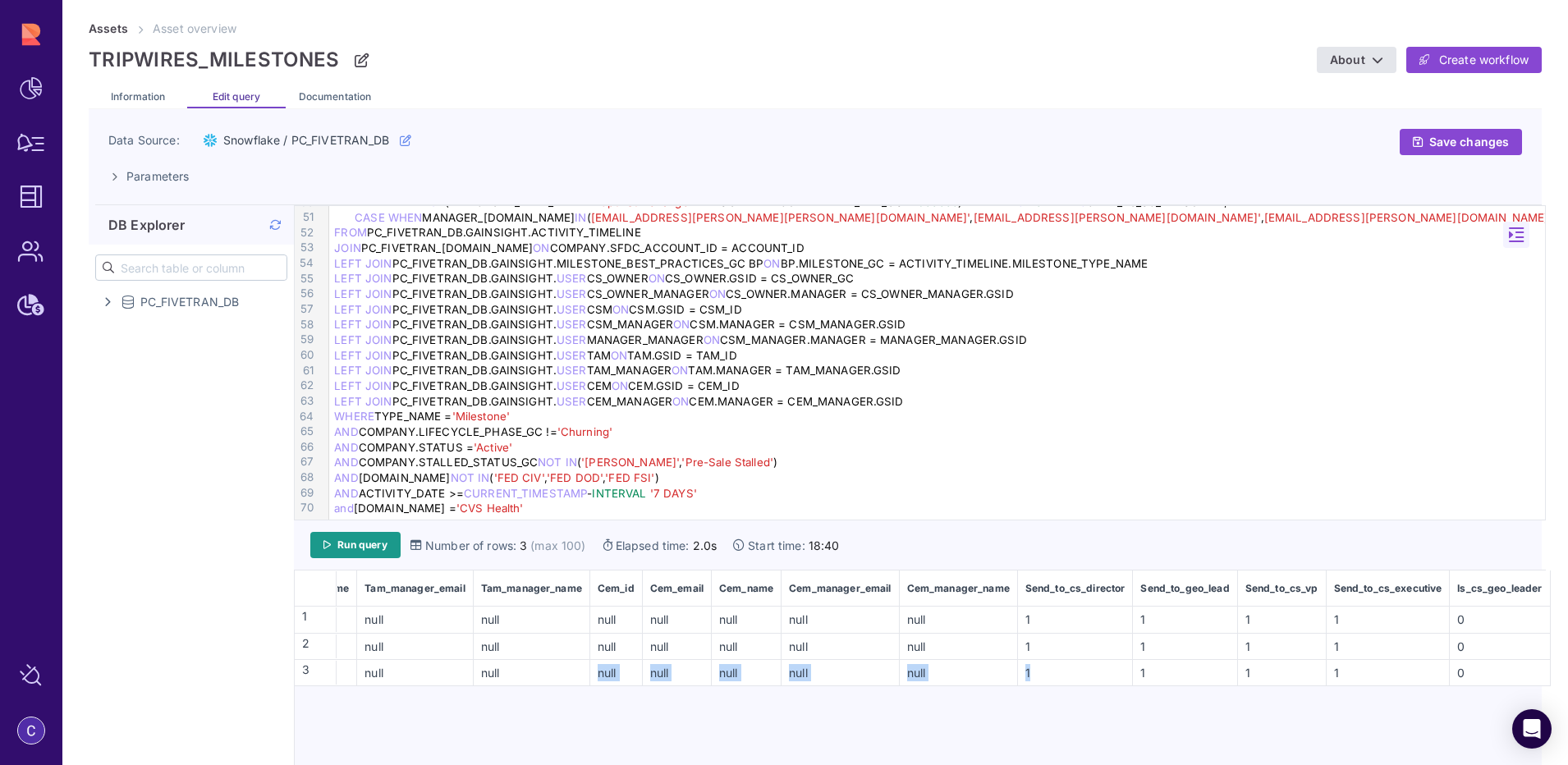
drag, startPoint x: 1495, startPoint y: 674, endPoint x: 1562, endPoint y: 669, distance: 67.2
click at [1562, 669] on div "Assets Asset overview TRIPWIRES_MILESTONES About Create workflow Information Ed…" at bounding box center [814, 402] width 1505 height 765
drag, startPoint x: 1480, startPoint y: 668, endPoint x: 1579, endPoint y: 672, distance: 99.1
click at [1567, 672] on html "Dashboard Workflow Manager Assets Users Subscription Manage Sources Armis Asset…" at bounding box center [784, 382] width 1568 height 765
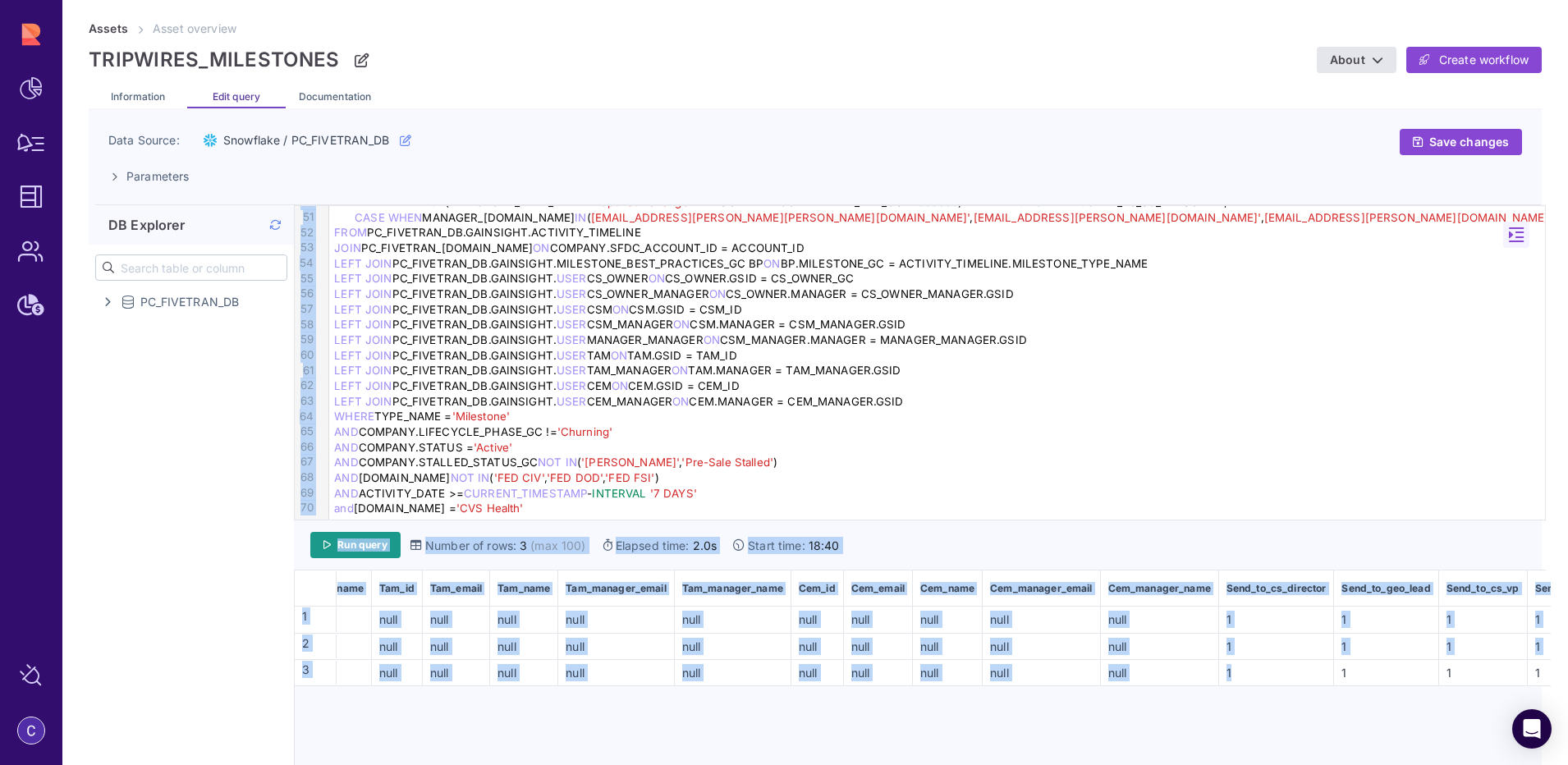
scroll to position [0, 3492]
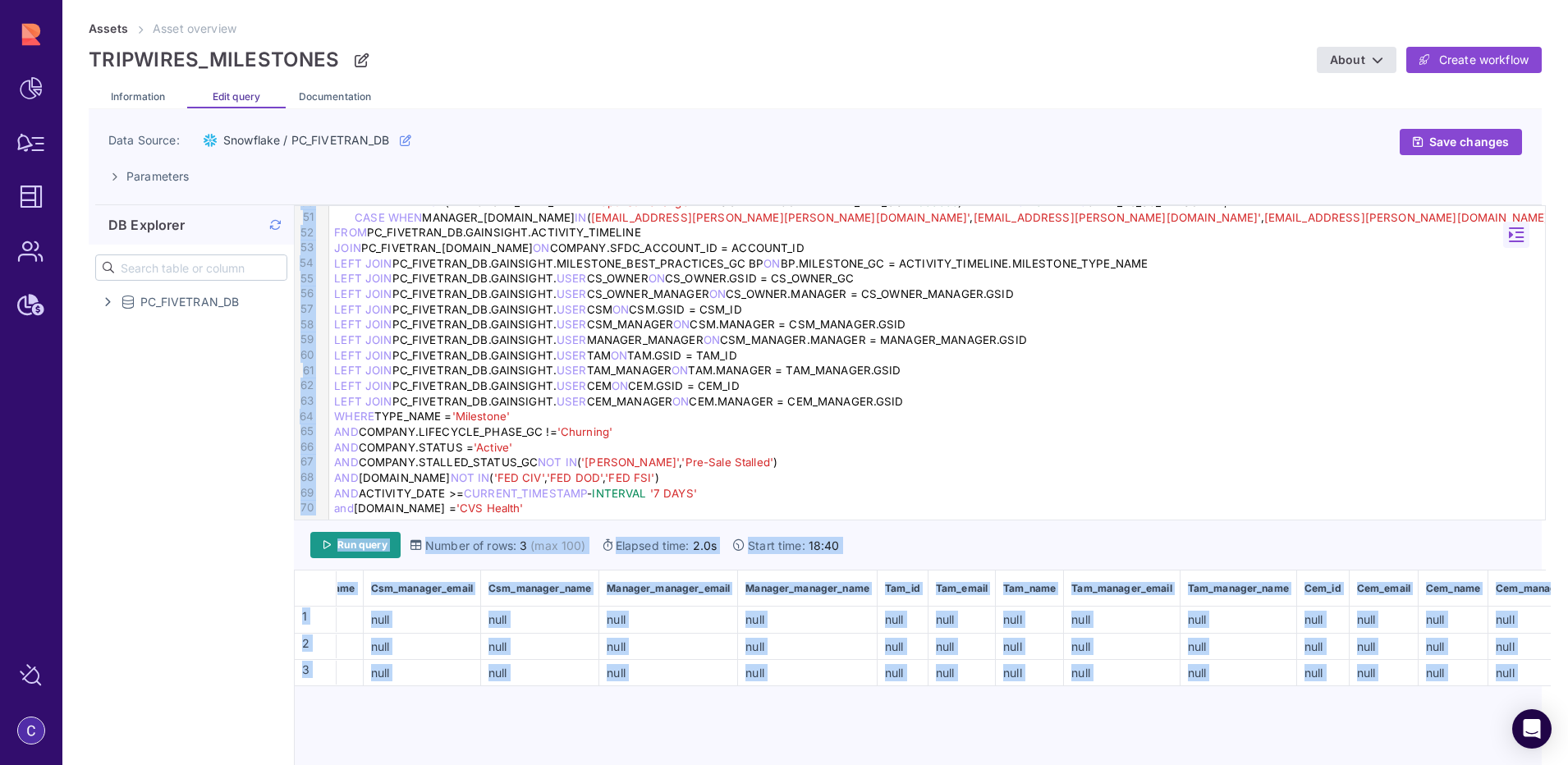
drag, startPoint x: 1404, startPoint y: 677, endPoint x: 239, endPoint y: 655, distance: 1165.2
click at [239, 655] on div "DB Explorer PC_FIVETRAN_DB ANALYTICS_VIEWS BDF_MATRIX_MINUTES_VIEW CURRENT_CUST…" at bounding box center [815, 495] width 1453 height 580
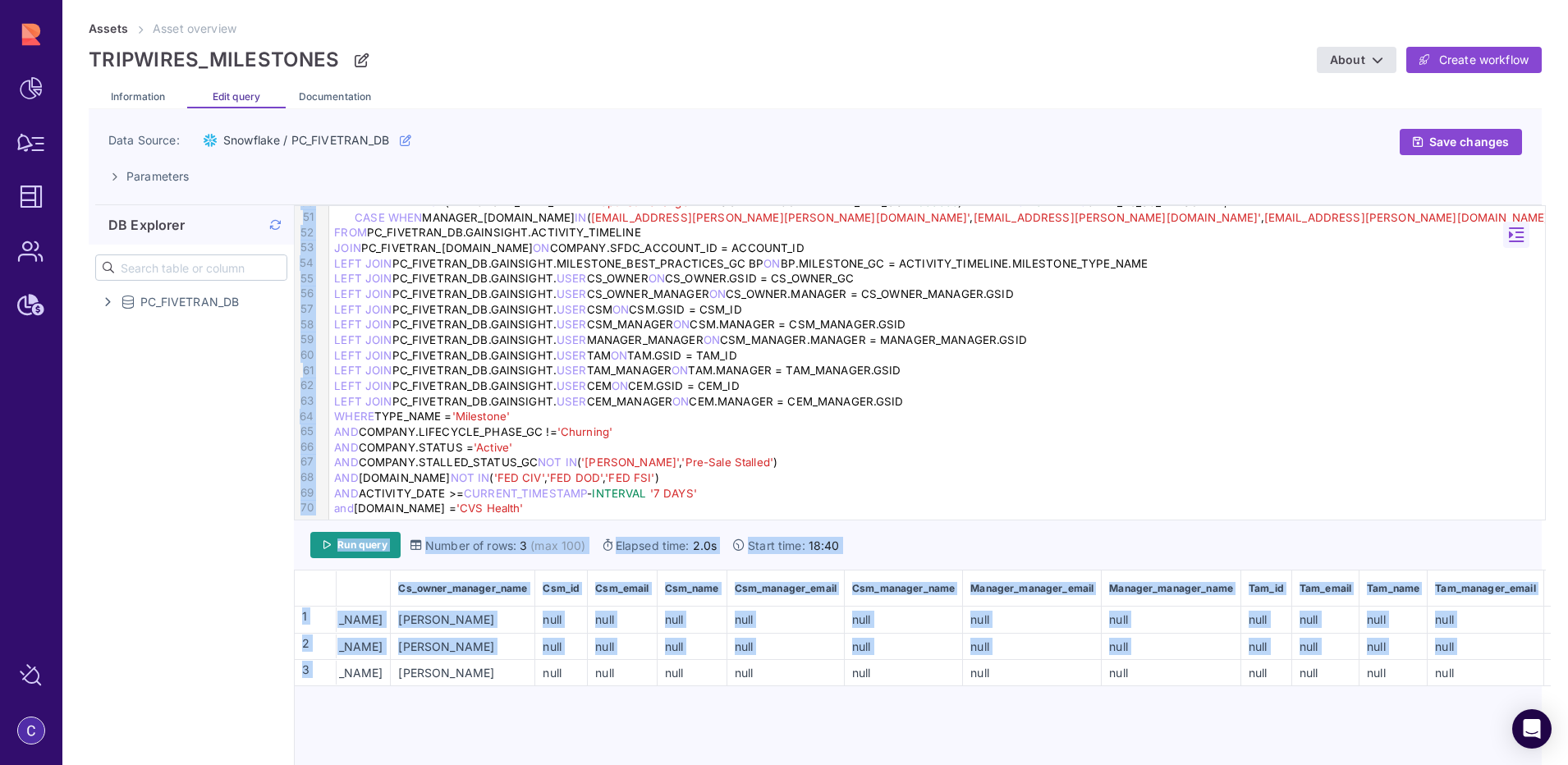
drag, startPoint x: 558, startPoint y: 674, endPoint x: 290, endPoint y: 674, distance: 268.0
click at [290, 674] on div "DB Explorer PC_FIVETRAN_DB ANALYTICS_VIEWS BDF_MATRIX_MINUTES_VIEW CURRENT_CUST…" at bounding box center [815, 495] width 1453 height 580
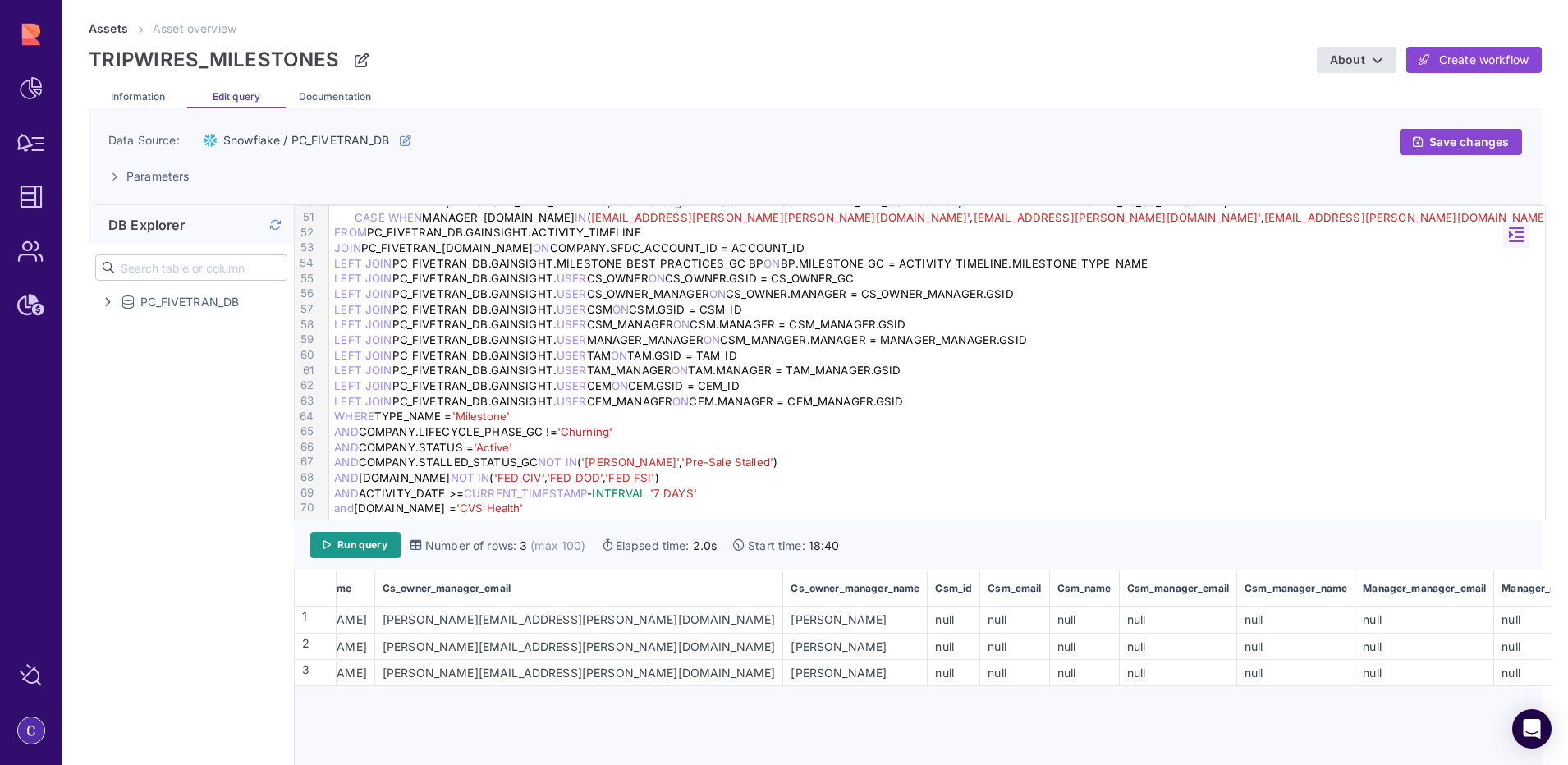
drag, startPoint x: 395, startPoint y: 678, endPoint x: 276, endPoint y: 681, distance: 119.0
click at [276, 681] on div "DB Explorer PC_FIVETRAN_DB ANALYTICS_VIEWS BDF_MATRIX_MINUTES_VIEW CURRENT_CUST…" at bounding box center [815, 495] width 1453 height 580
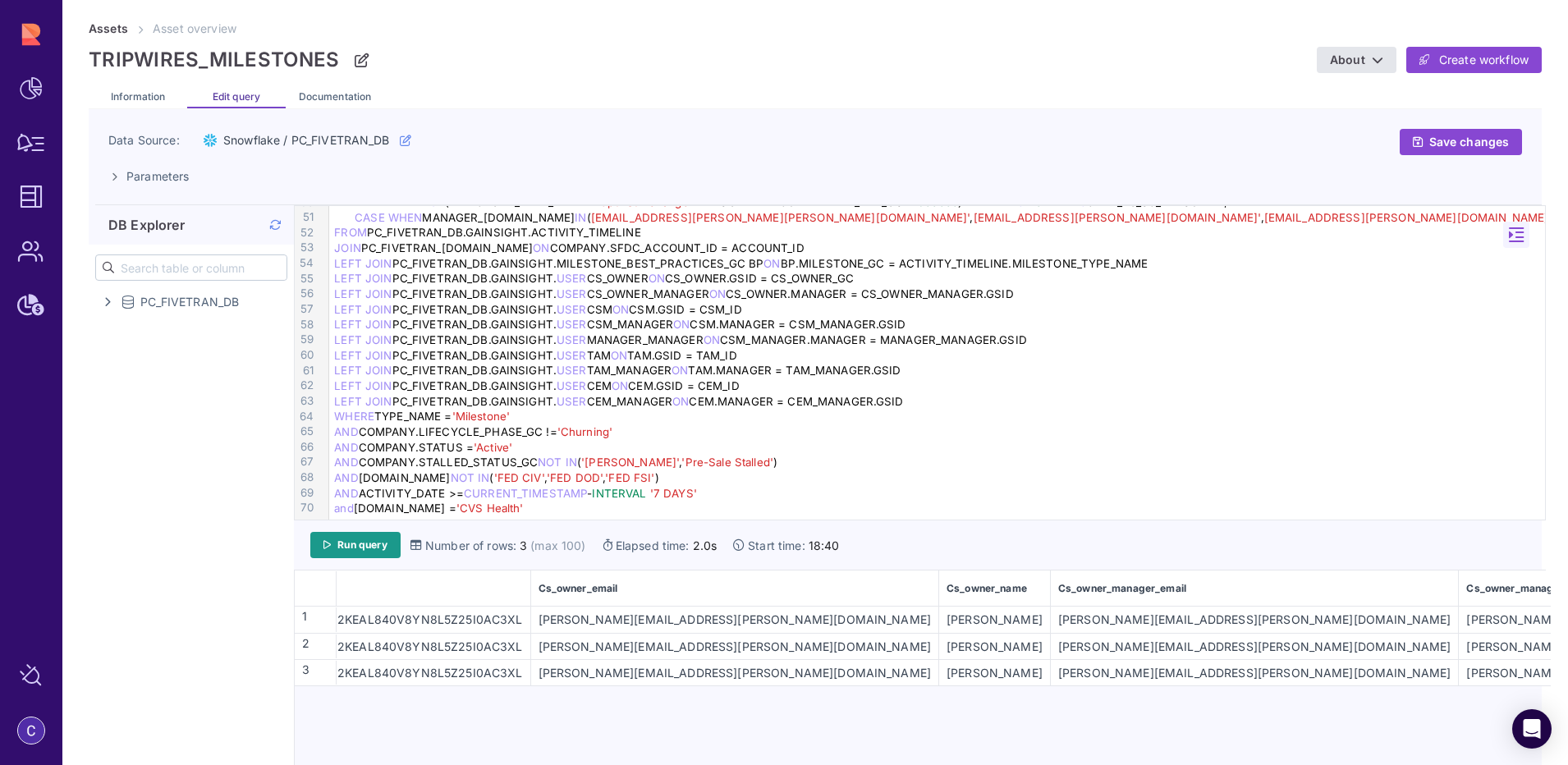
drag, startPoint x: 380, startPoint y: 679, endPoint x: 293, endPoint y: 679, distance: 87.0
click at [293, 679] on div "DB Explorer PC_FIVETRAN_DB ANALYTICS_VIEWS BDF_MATRIX_MINUTES_VIEW CURRENT_CUST…" at bounding box center [815, 495] width 1453 height 580
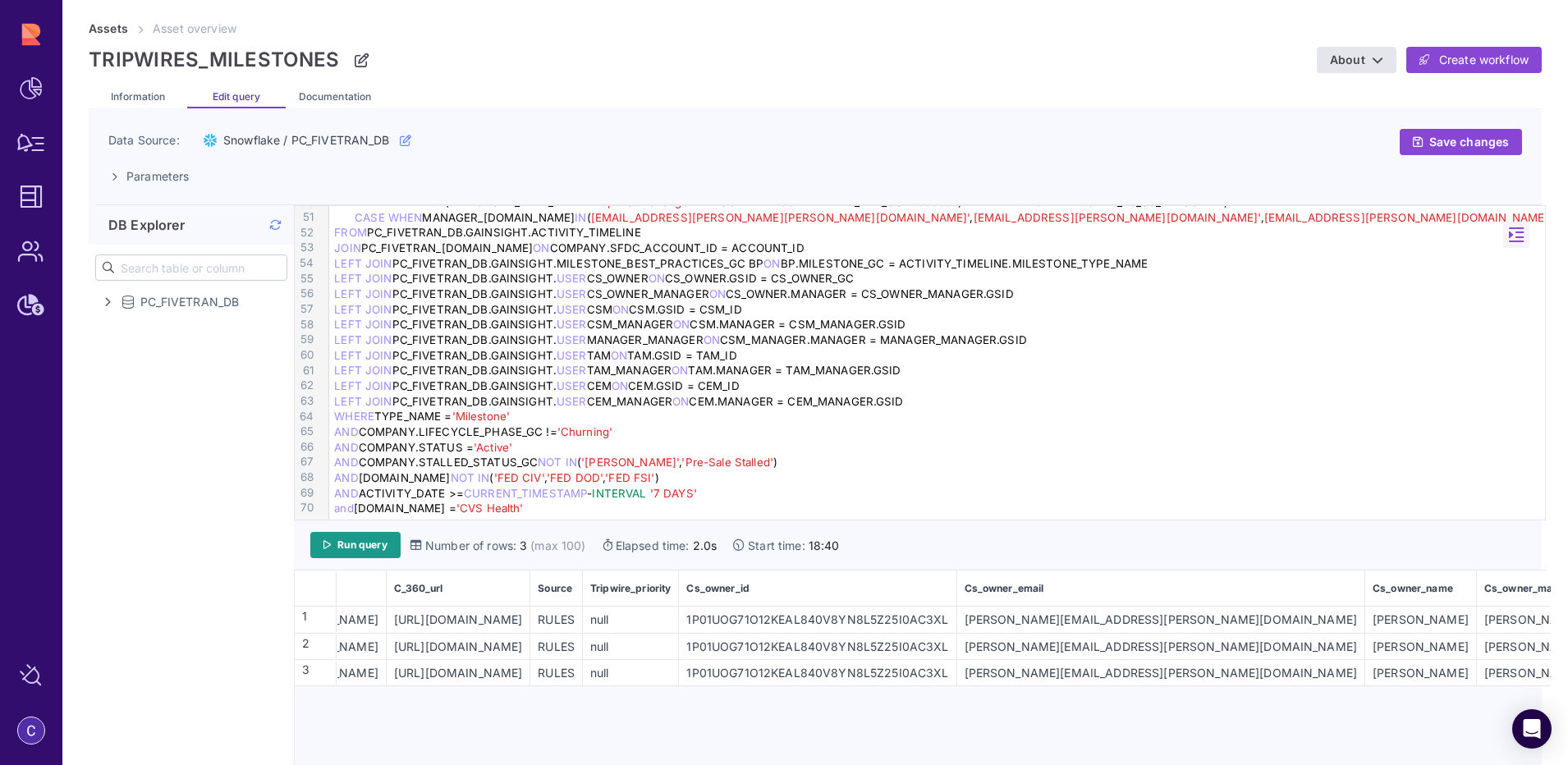
drag, startPoint x: 470, startPoint y: 675, endPoint x: 267, endPoint y: 674, distance: 203.0
click at [267, 674] on div "DB Explorer PC_FIVETRAN_DB ANALYTICS_VIEWS BDF_MATRIX_MINUTES_VIEW CURRENT_CUST…" at bounding box center [815, 495] width 1453 height 580
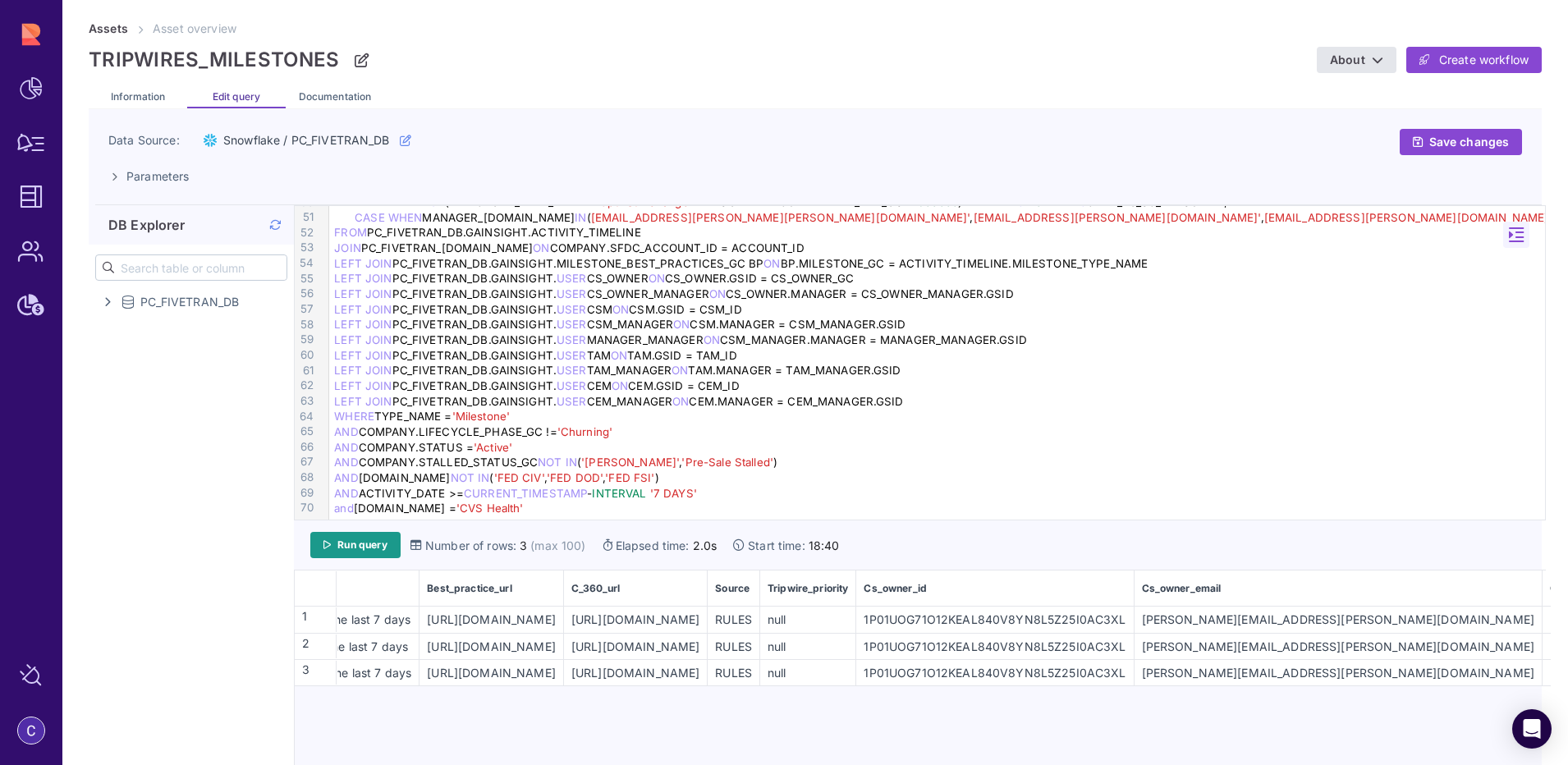
click at [485, 674] on div "[URL][DOMAIN_NAME]" at bounding box center [491, 673] width 142 height 18
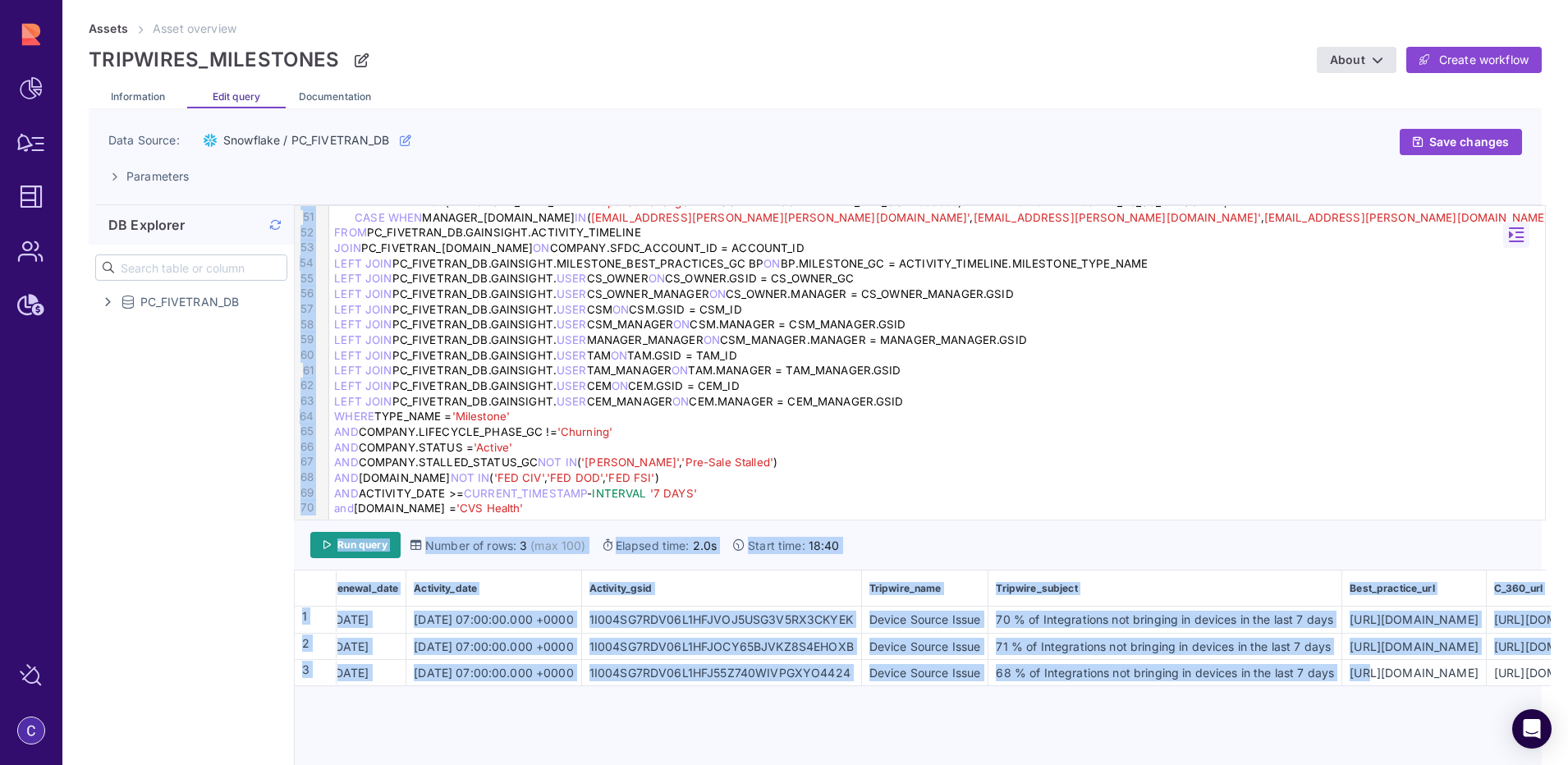
drag, startPoint x: 464, startPoint y: 678, endPoint x: 230, endPoint y: 679, distance: 234.0
click at [230, 679] on div "DB Explorer PC_FIVETRAN_DB ANALYTICS_VIEWS BDF_MATRIX_MINUTES_VIEW CURRENT_CUST…" at bounding box center [815, 495] width 1453 height 580
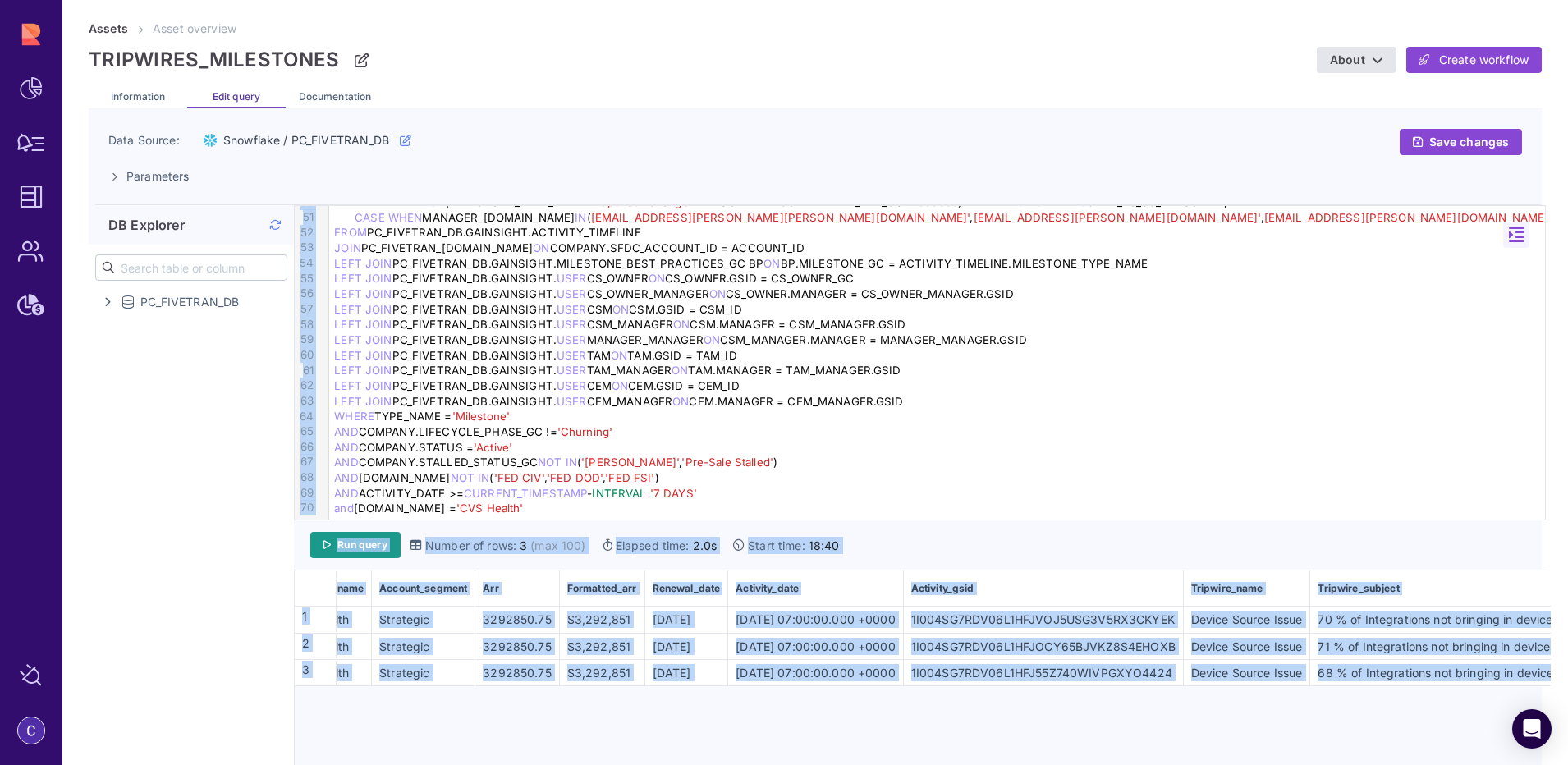
click at [802, 678] on div "[DATE] 07:00:00.000 +0000" at bounding box center [815, 673] width 174 height 18
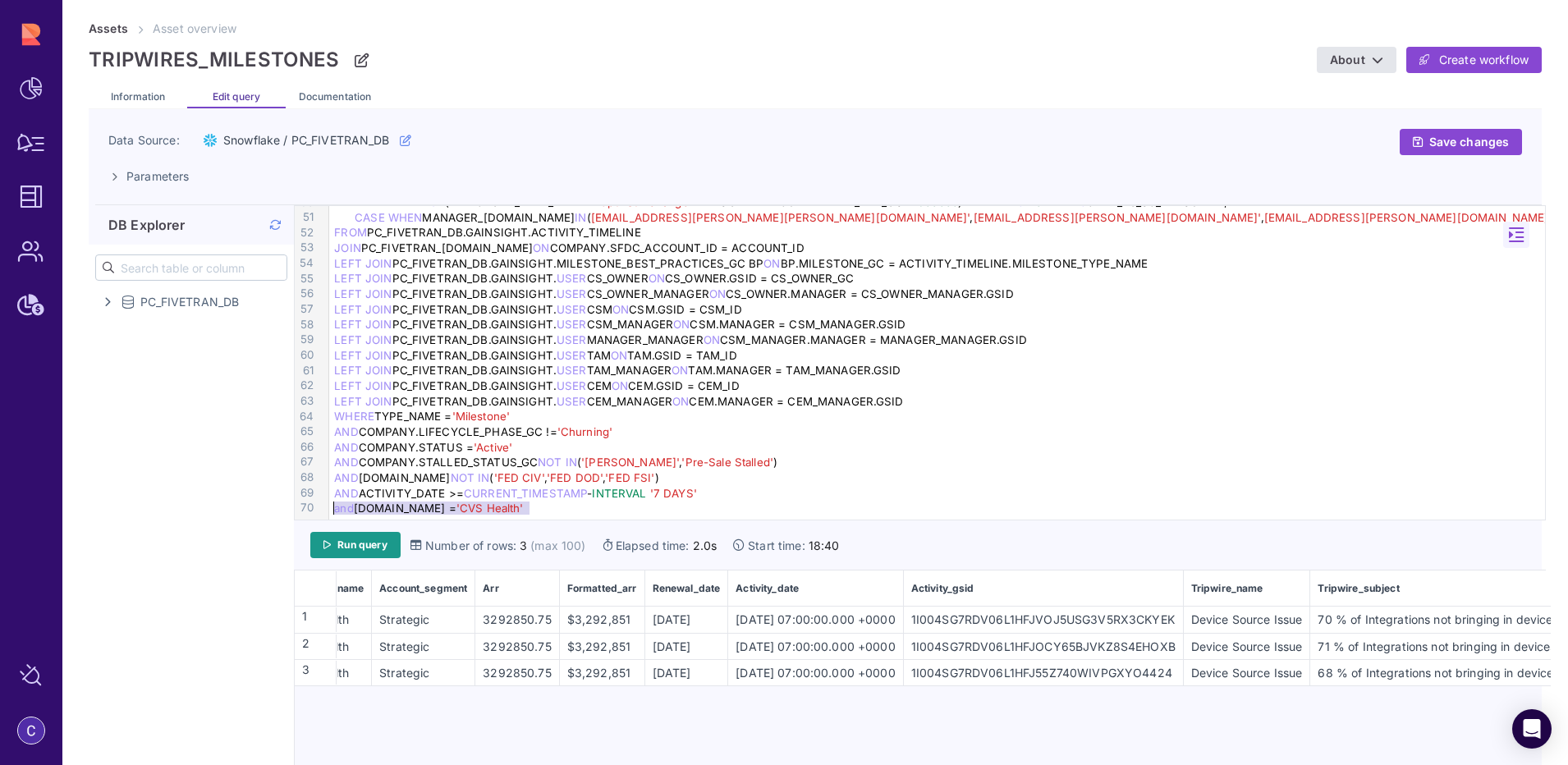
drag, startPoint x: 540, startPoint y: 507, endPoint x: 307, endPoint y: 505, distance: 233.0
click at [307, 505] on div "99 11 12 13 14 15 16 17 18 19 20 21 22 23 24 25 26 27 28 29 30 31 32 33 34 35 3…" at bounding box center [919, 363] width 1250 height 314
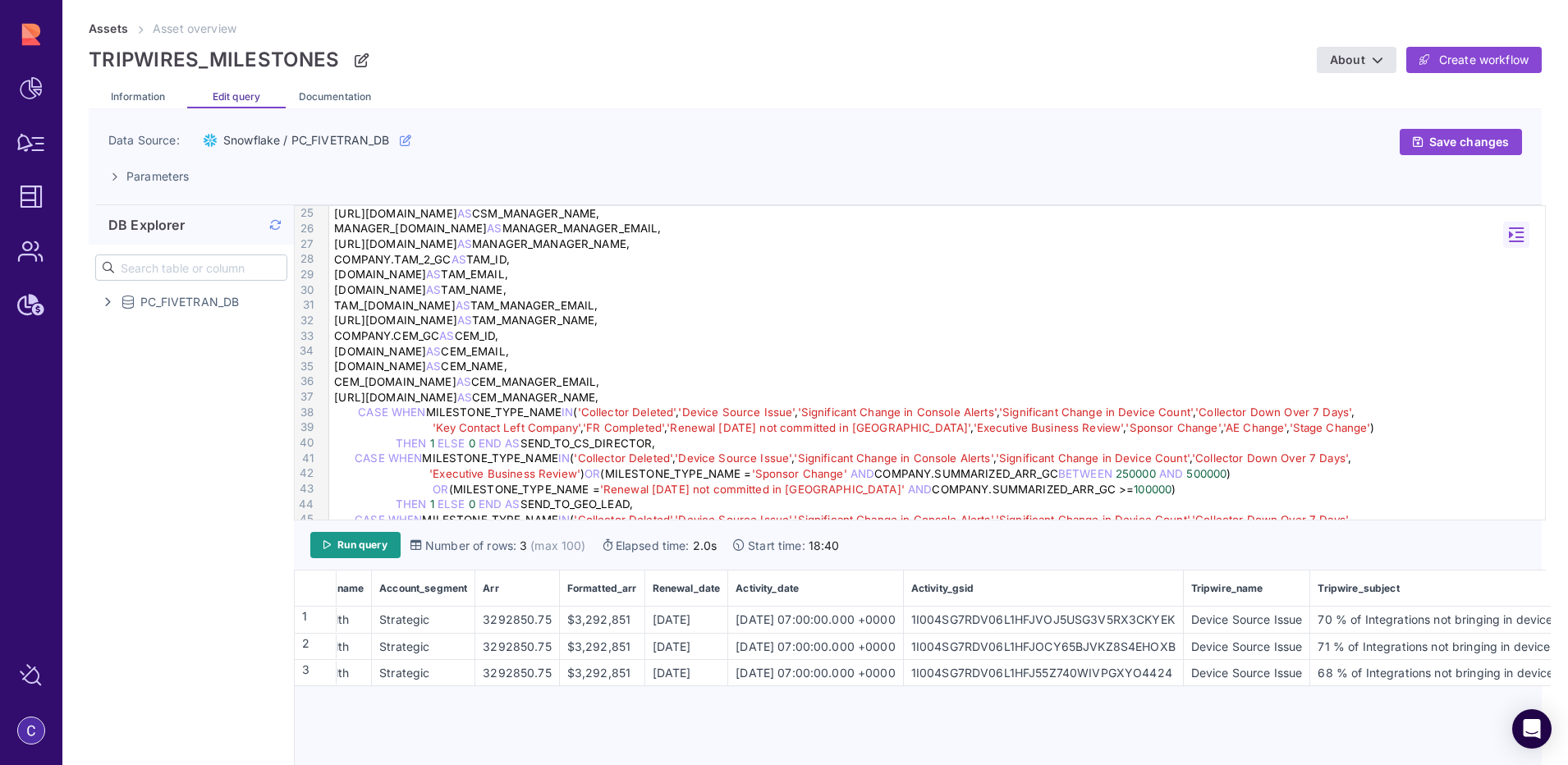
scroll to position [0, 0]
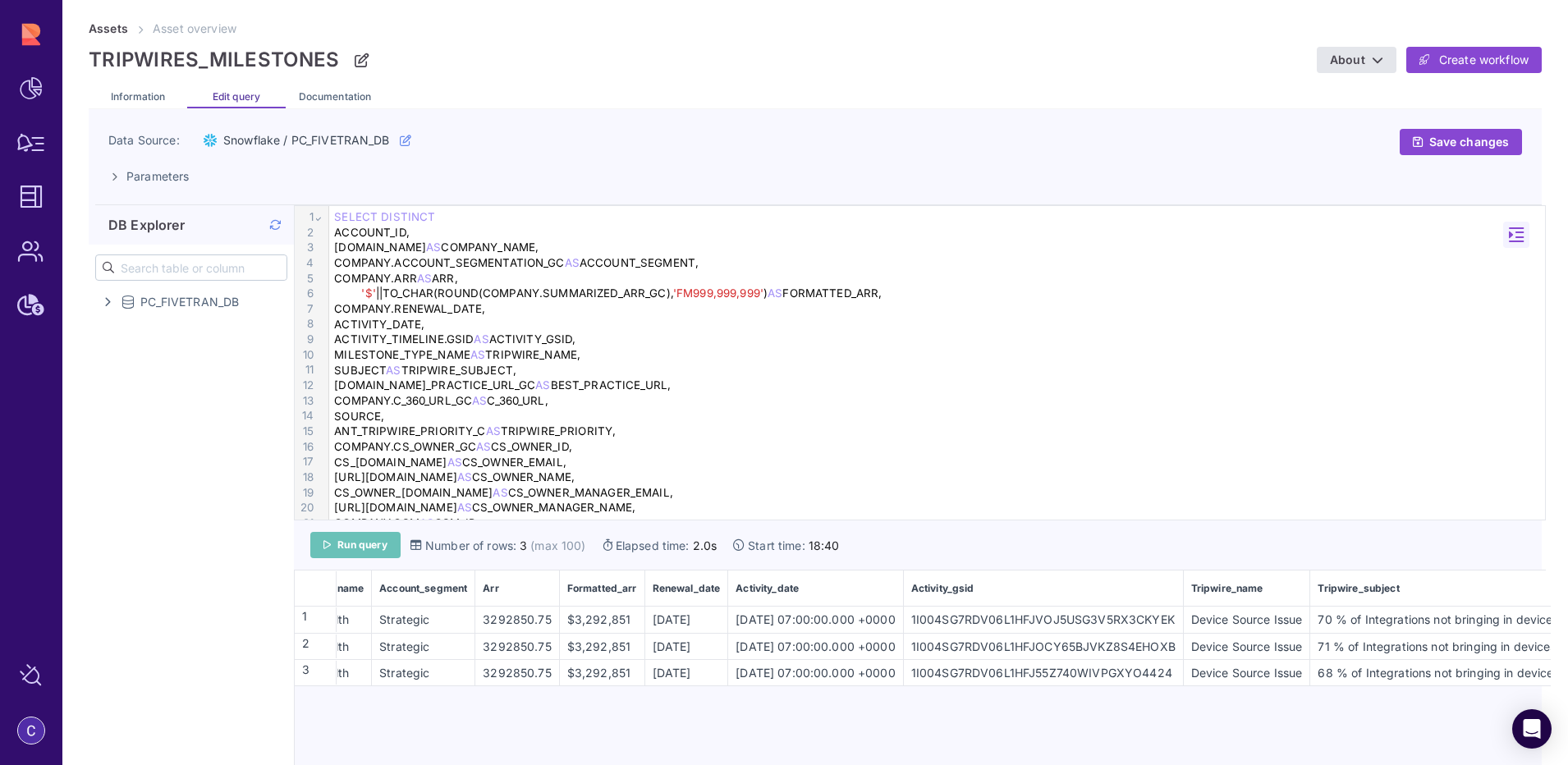
click at [377, 540] on span "Run query" at bounding box center [362, 545] width 50 height 13
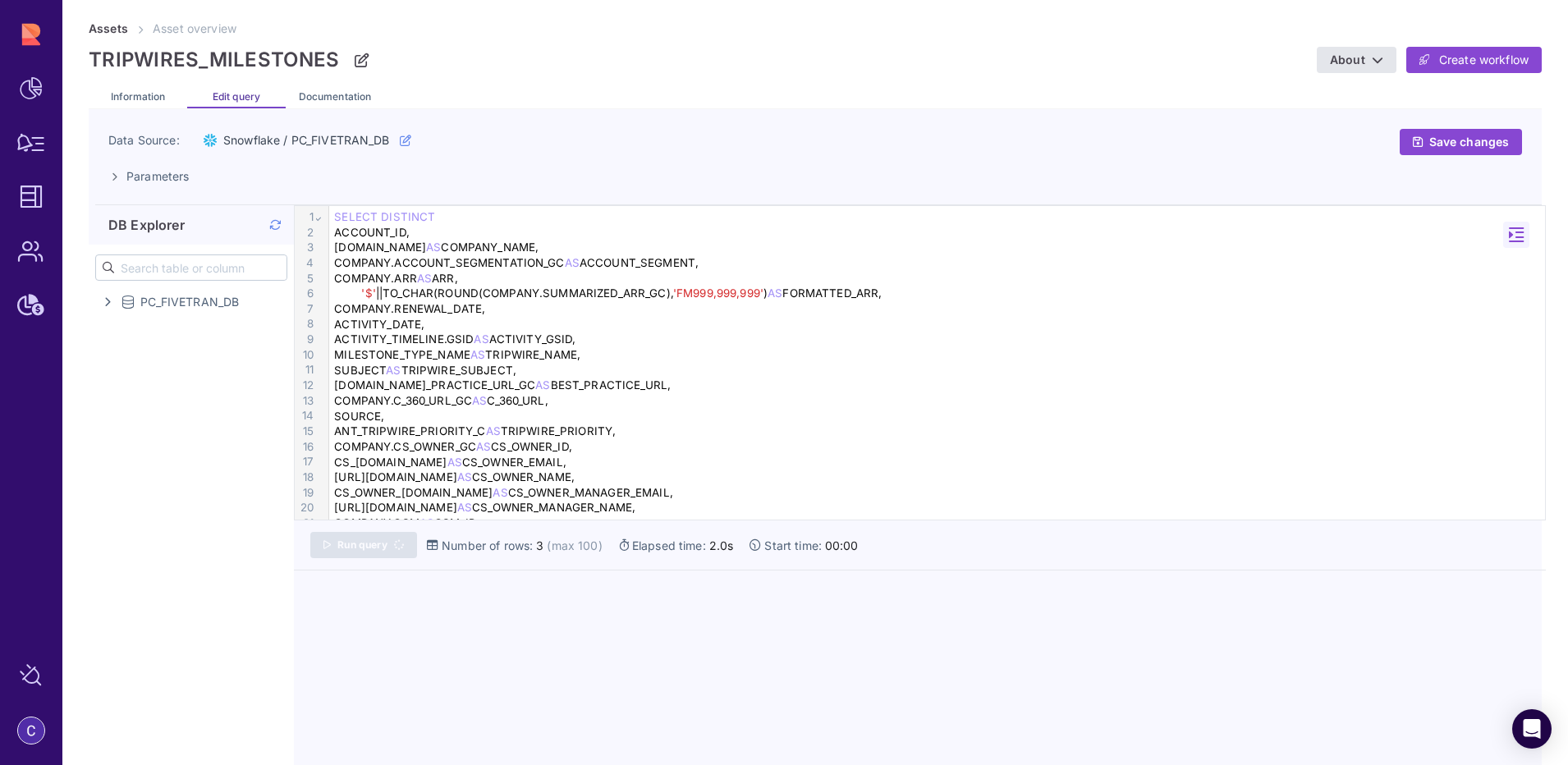
click at [392, 220] on span "DISTINCT" at bounding box center [408, 217] width 55 height 13
click at [836, 406] on div "COMPANY.C_360_URL_GC AS C_360_URL," at bounding box center [940, 401] width 1221 height 16
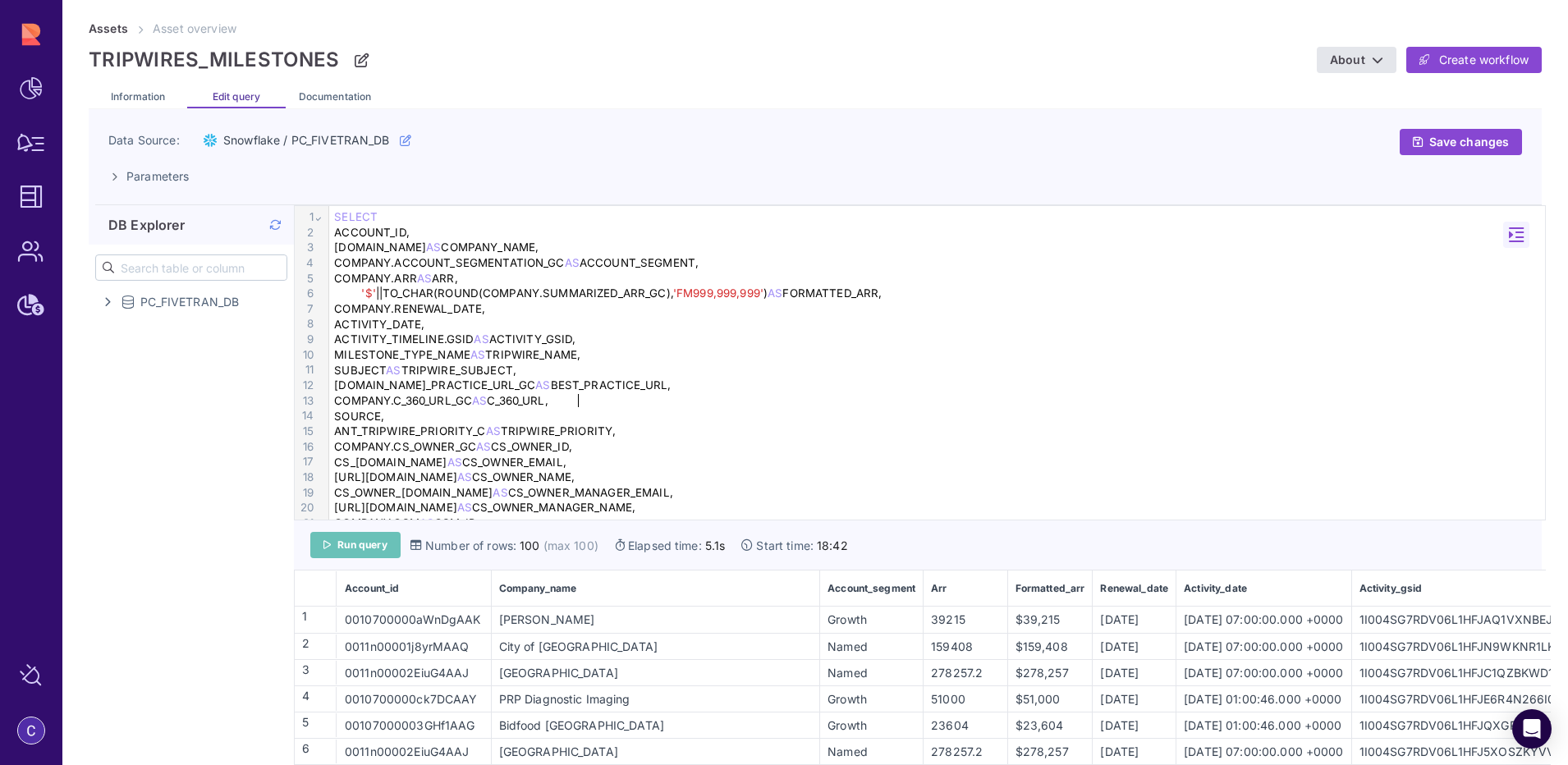
click at [335, 543] on link "Run query" at bounding box center [356, 544] width 91 height 26
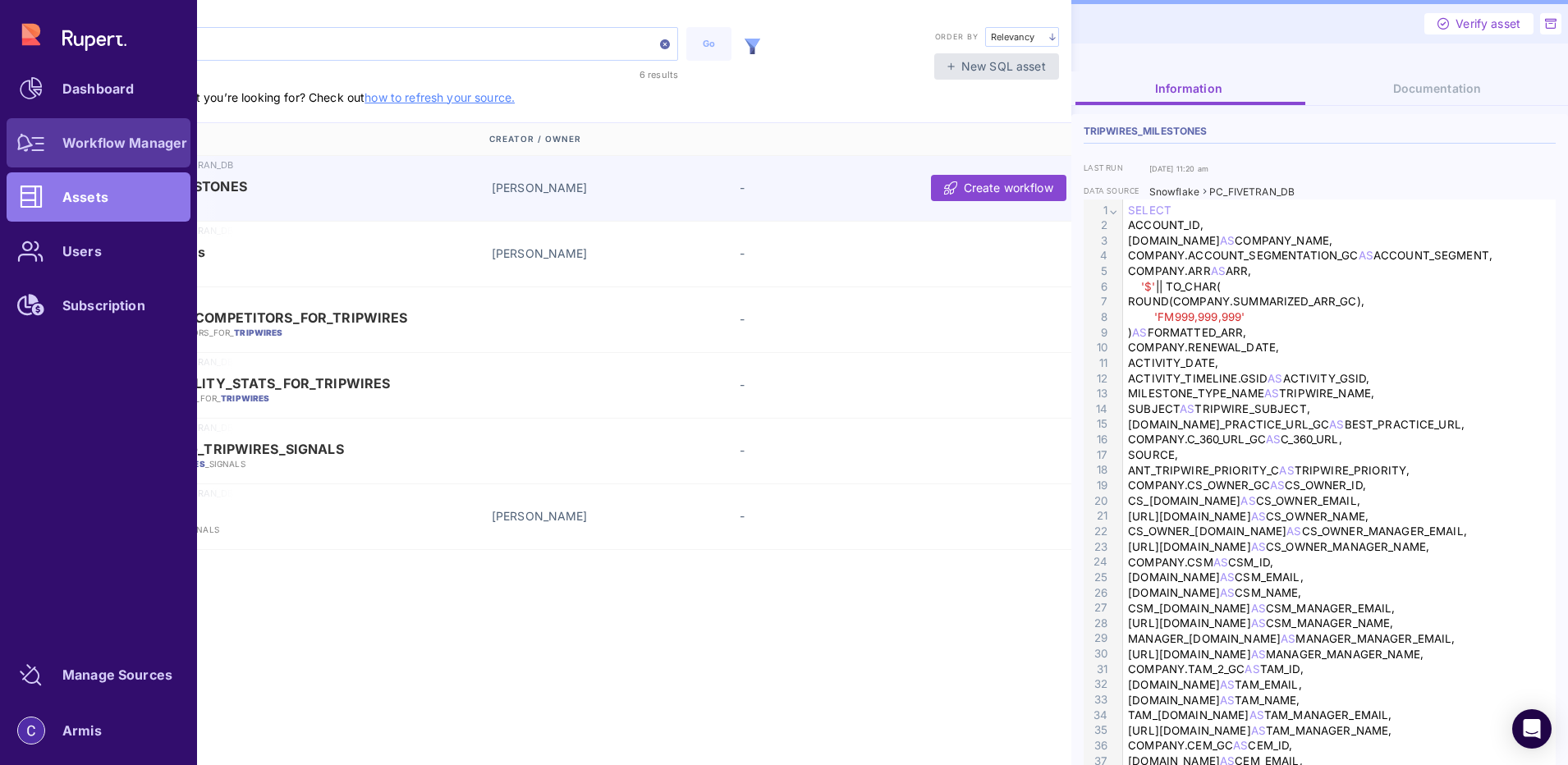
click at [37, 133] on div at bounding box center [31, 143] width 49 height 49
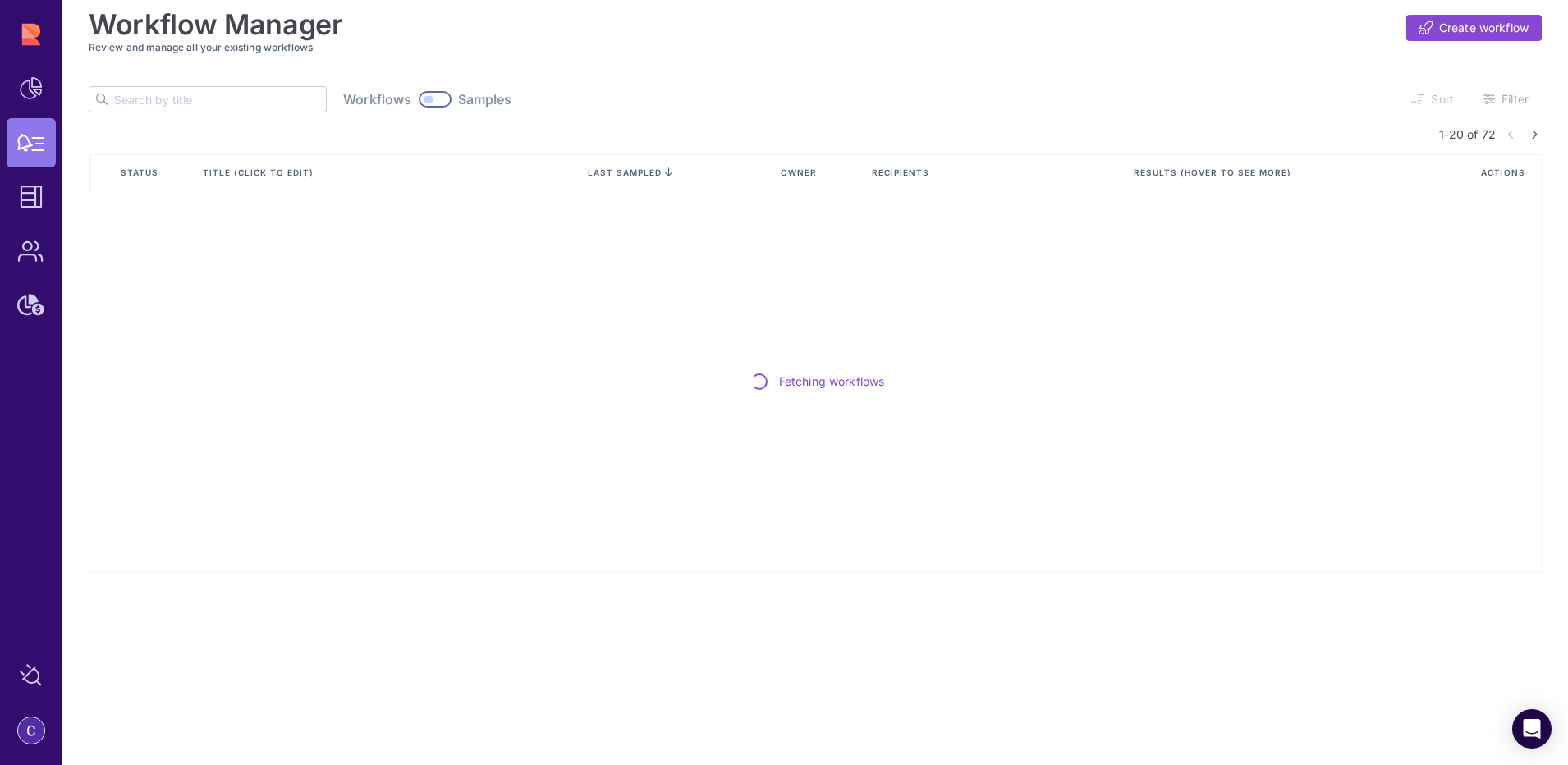
click at [220, 96] on input "text" at bounding box center [220, 99] width 212 height 24
type input "t"
type input "Tripwires"
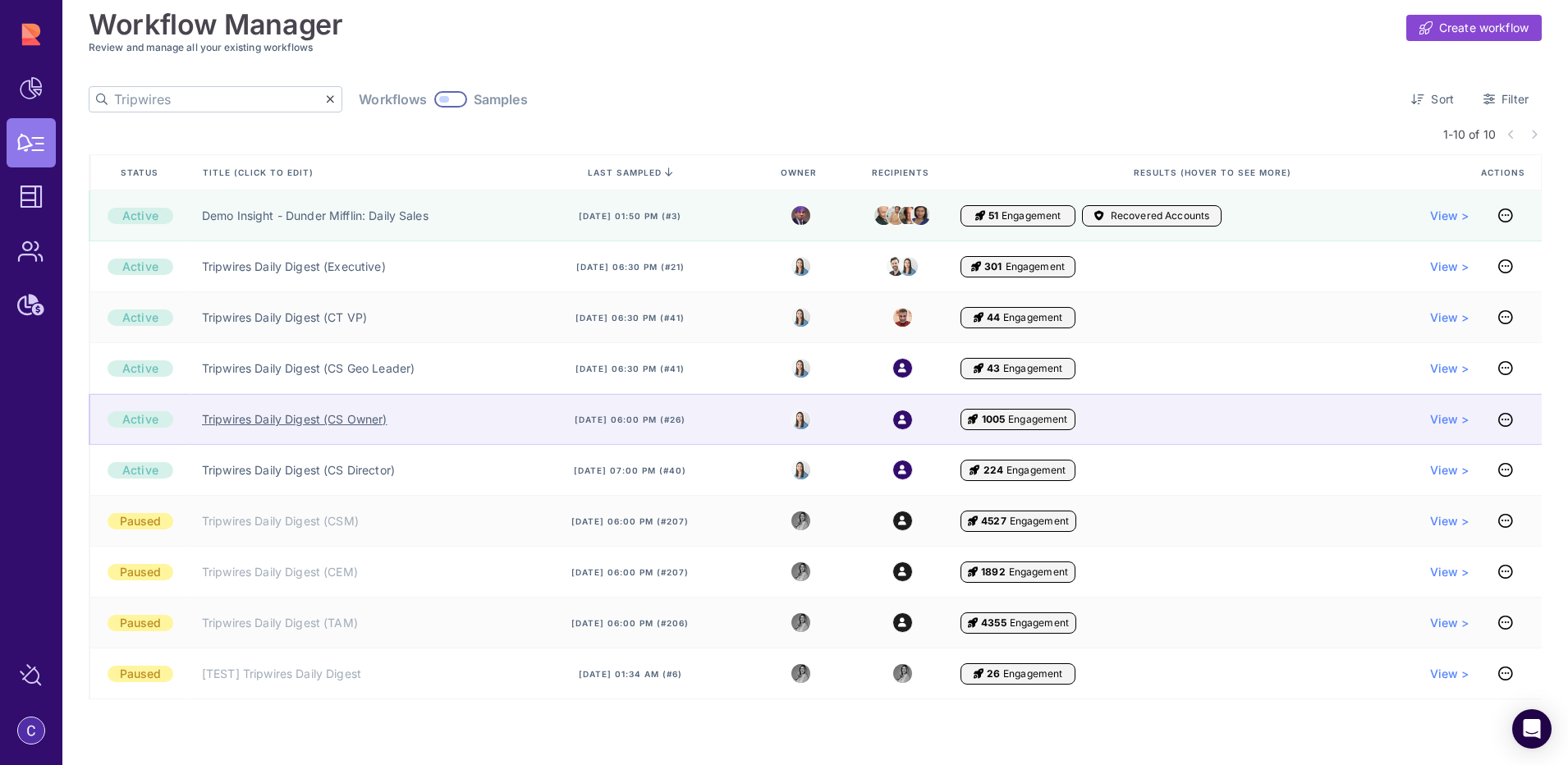
click at [304, 423] on link "Tripwires Daily Digest (CS Owner)" at bounding box center [294, 419] width 185 height 17
